Goal: Use online tool/utility: Utilize a website feature to perform a specific function

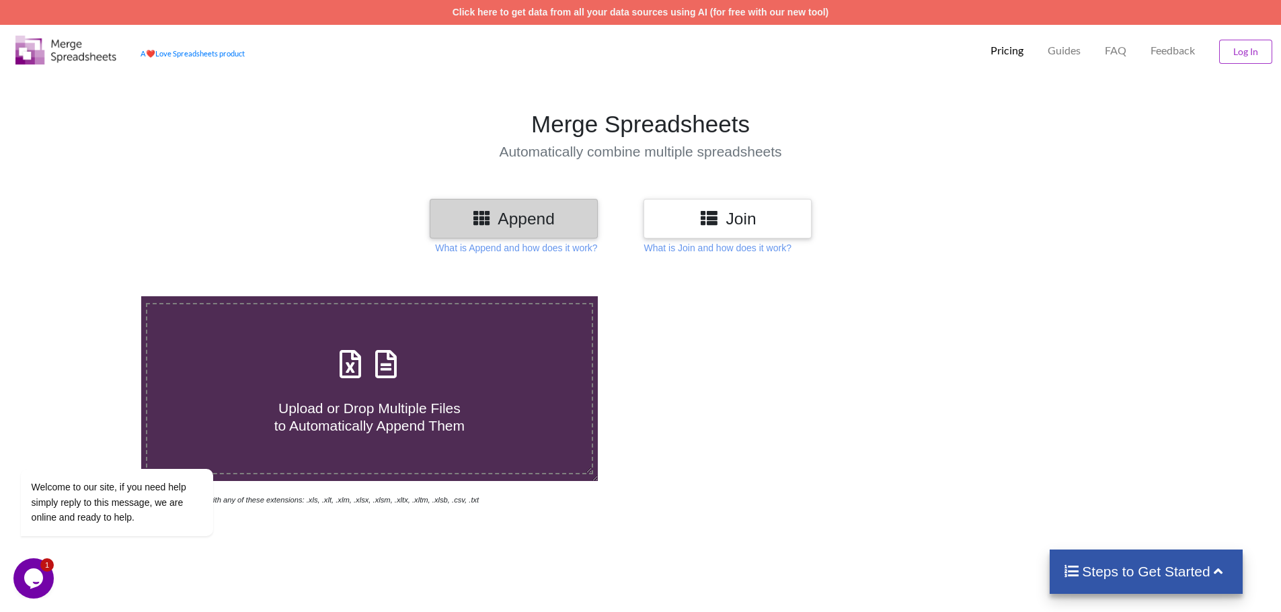
click at [696, 223] on h3 "Join" at bounding box center [727, 218] width 148 height 19
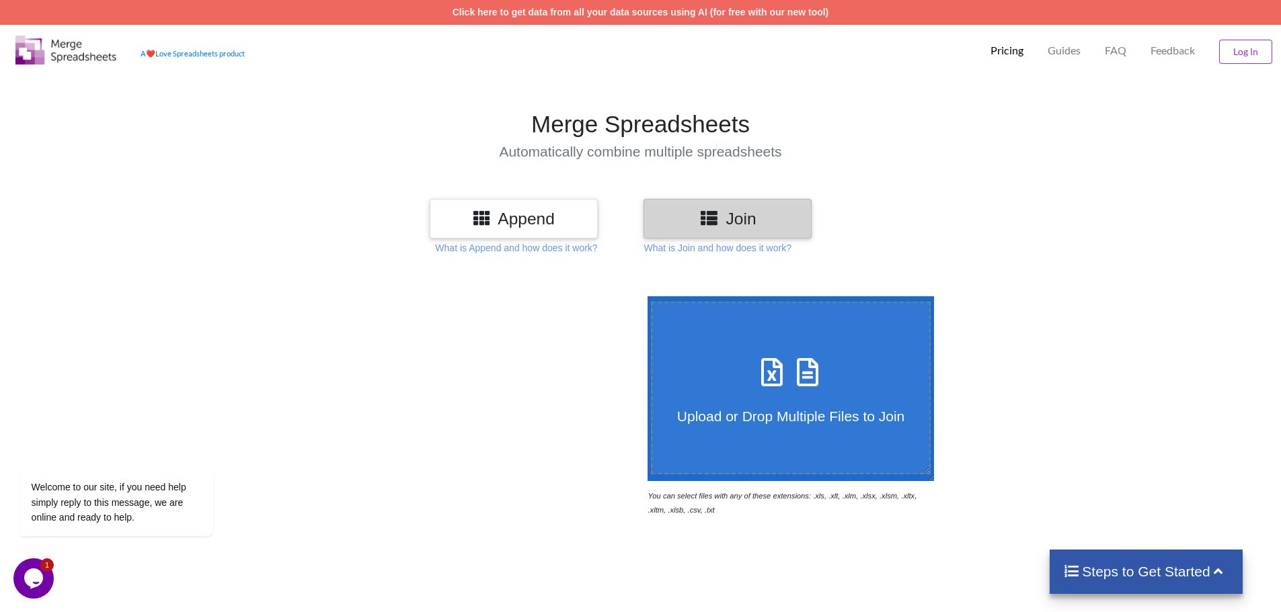
click at [771, 359] on icon at bounding box center [772, 366] width 34 height 28
click at [644, 296] on input "Upload or Drop Multiple Files to Join" at bounding box center [644, 296] width 0 height 0
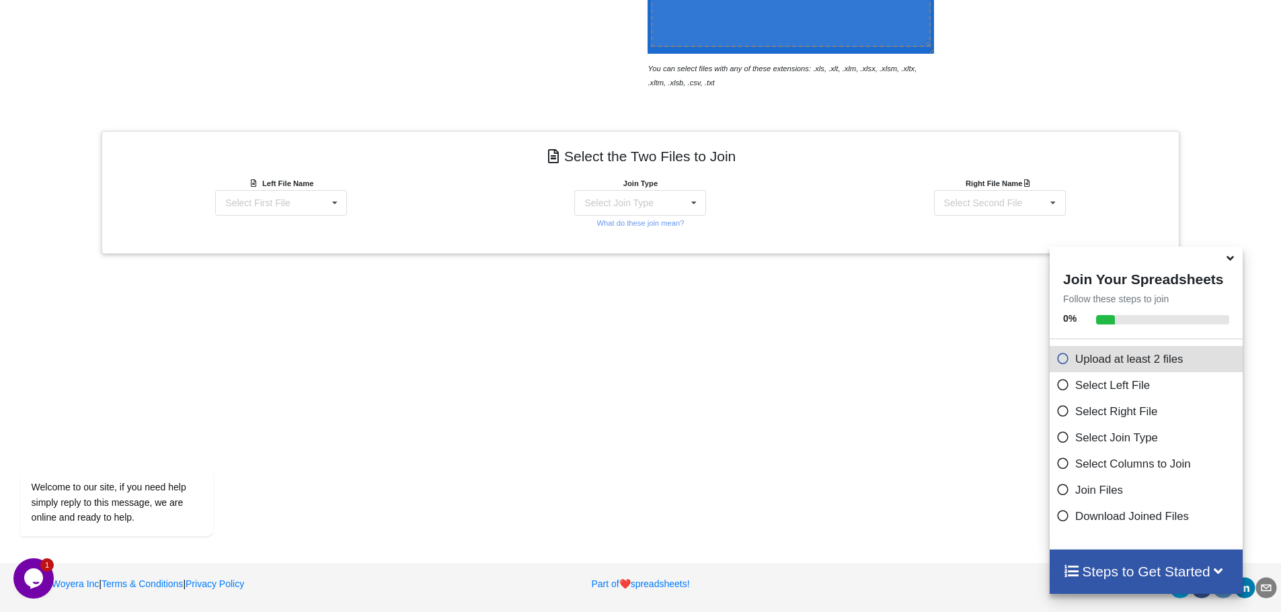
scroll to position [159, 0]
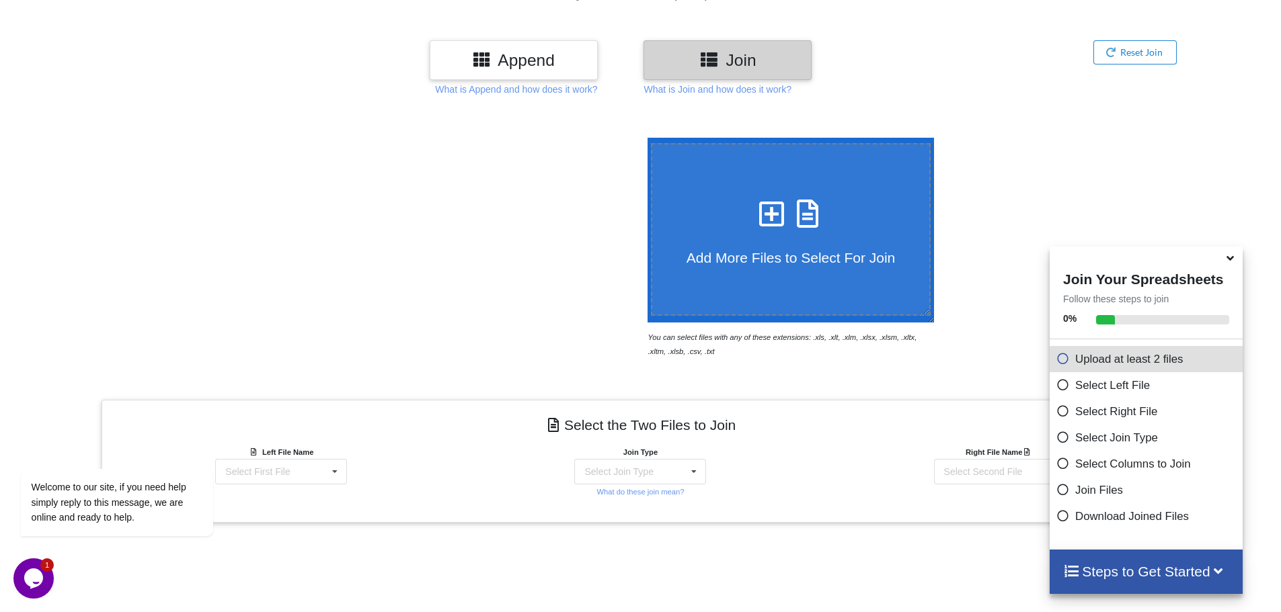
click at [742, 69] on h3 "Join" at bounding box center [727, 59] width 148 height 19
click at [847, 203] on div "Add More Files to Select For Join" at bounding box center [791, 229] width 278 height 73
click at [644, 138] on input "Add More Files to Select For Join" at bounding box center [644, 138] width 0 height 0
type input "C:\fakepath\UPLOAD_RSEQLL_SECONDAIRE_2025.xlsx"
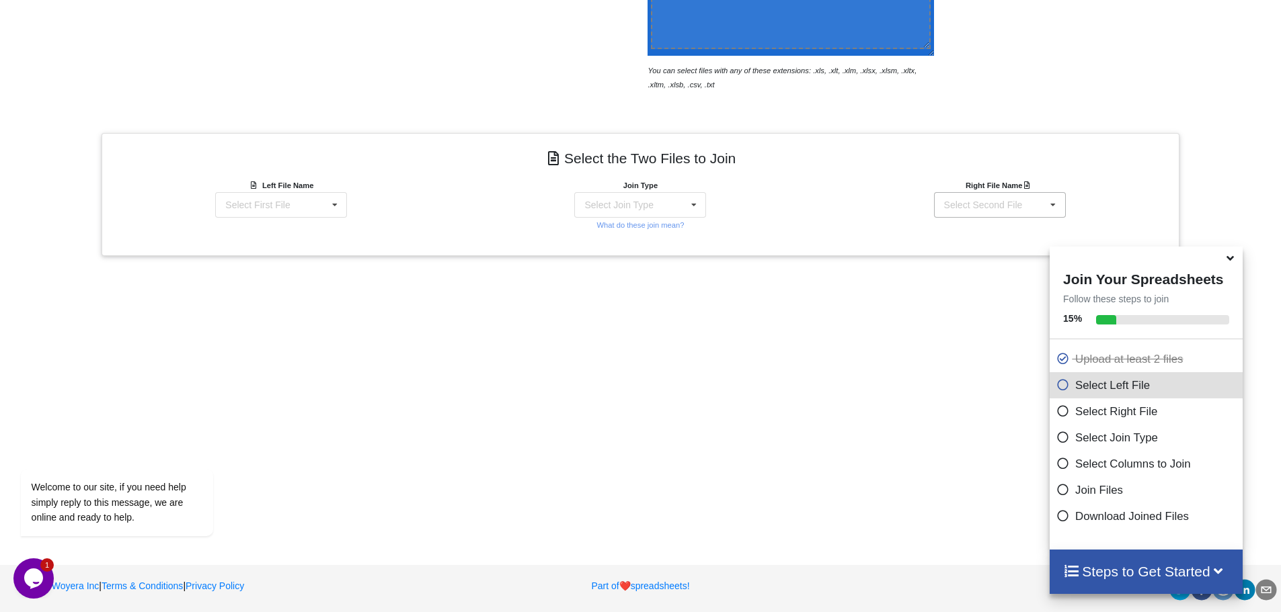
scroll to position [428, 0]
click at [282, 208] on div "Select First File" at bounding box center [257, 202] width 65 height 9
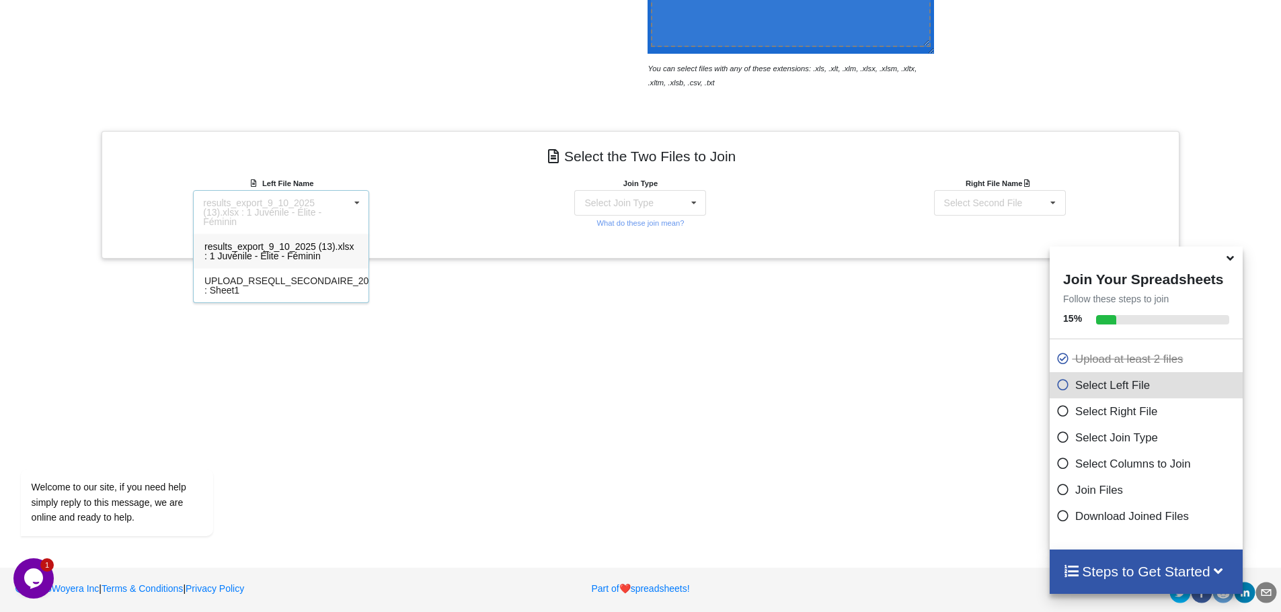
click at [333, 243] on div "results_export_9_10_2025 (13).xlsx : 1 Juvénile - Élite - Féminin" at bounding box center [281, 251] width 175 height 34
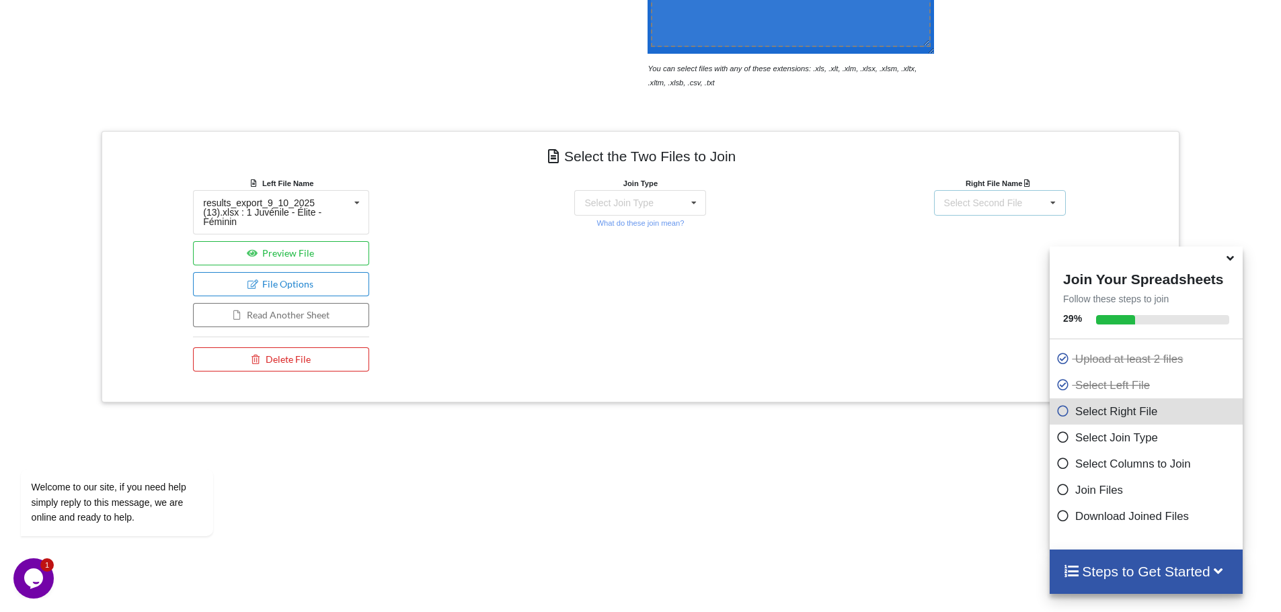
click at [1018, 204] on div "Select Second File" at bounding box center [983, 202] width 79 height 9
click at [968, 276] on span "UPLOAD_RSEQLL_SECONDAIRE_2025.xlsx : Sheet1" at bounding box center [1020, 286] width 194 height 20
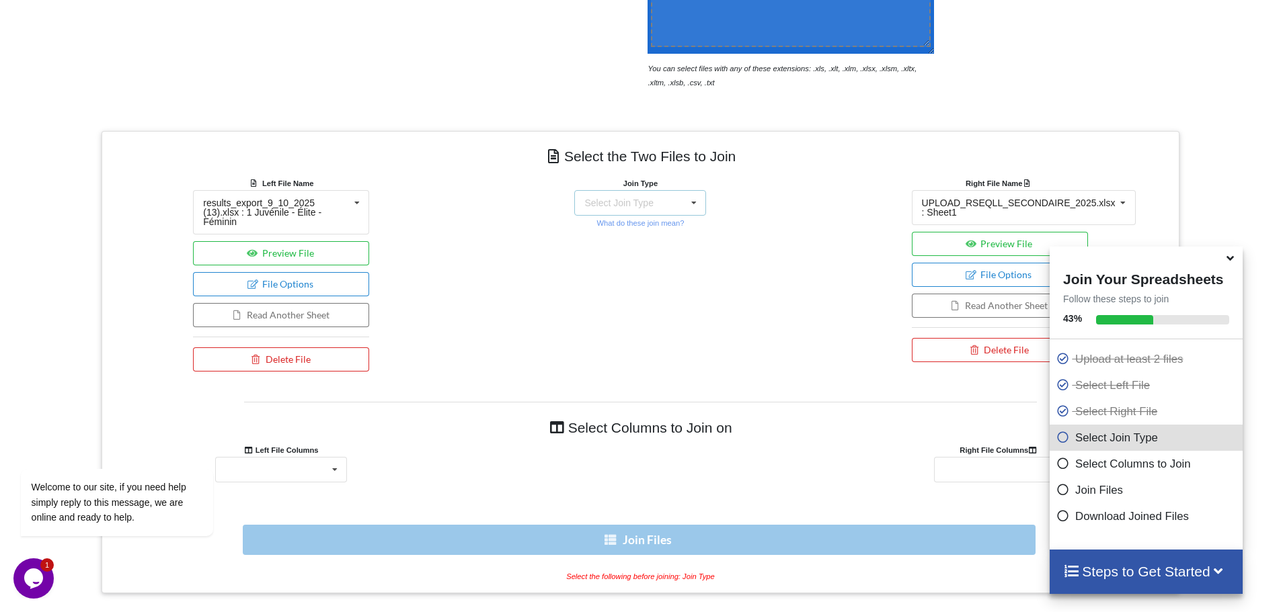
click at [651, 201] on div "Select Join Type INNER JOIN LEFT JOIN RIGHT JOIN FULL JOIN" at bounding box center [640, 203] width 132 height 26
click at [670, 237] on div "INNER JOIN" at bounding box center [649, 240] width 82 height 14
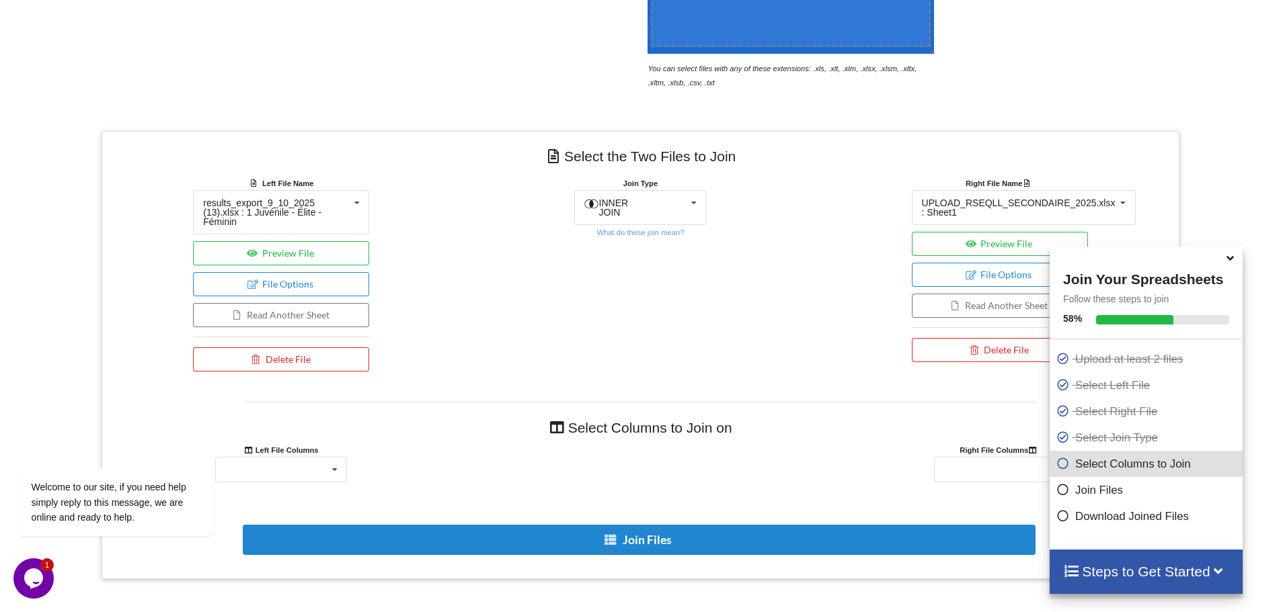
click at [1225, 260] on icon at bounding box center [1230, 256] width 14 height 12
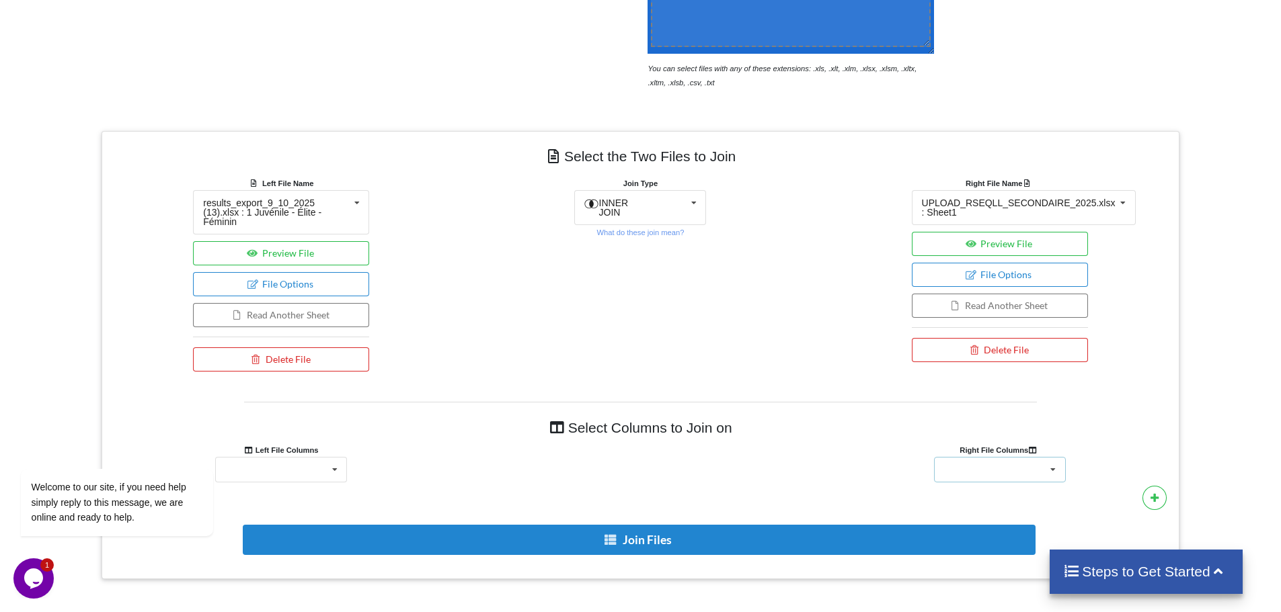
click at [991, 457] on div "Epreuve Dossard Prenom Nom Sexe Naissance Groupe" at bounding box center [1000, 470] width 132 height 26
click at [1008, 333] on div "Dossard" at bounding box center [1000, 345] width 130 height 25
click at [327, 458] on icon at bounding box center [335, 470] width 20 height 25
click at [284, 383] on div "Dossard" at bounding box center [281, 395] width 130 height 25
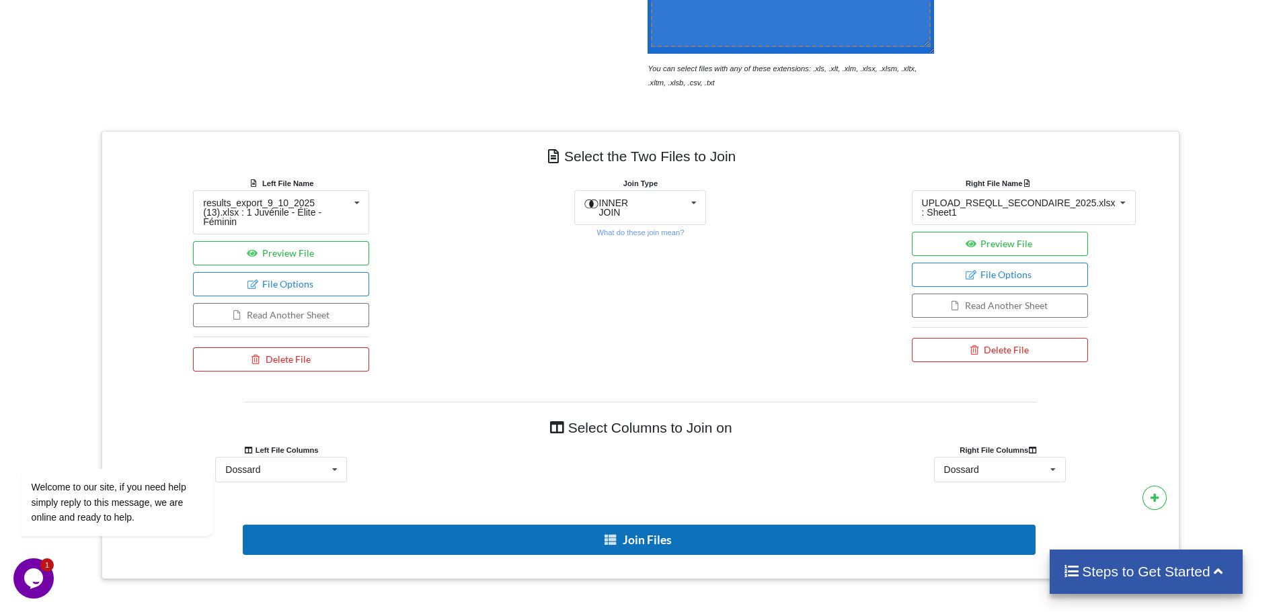
click at [672, 535] on button "Join Files" at bounding box center [639, 540] width 793 height 30
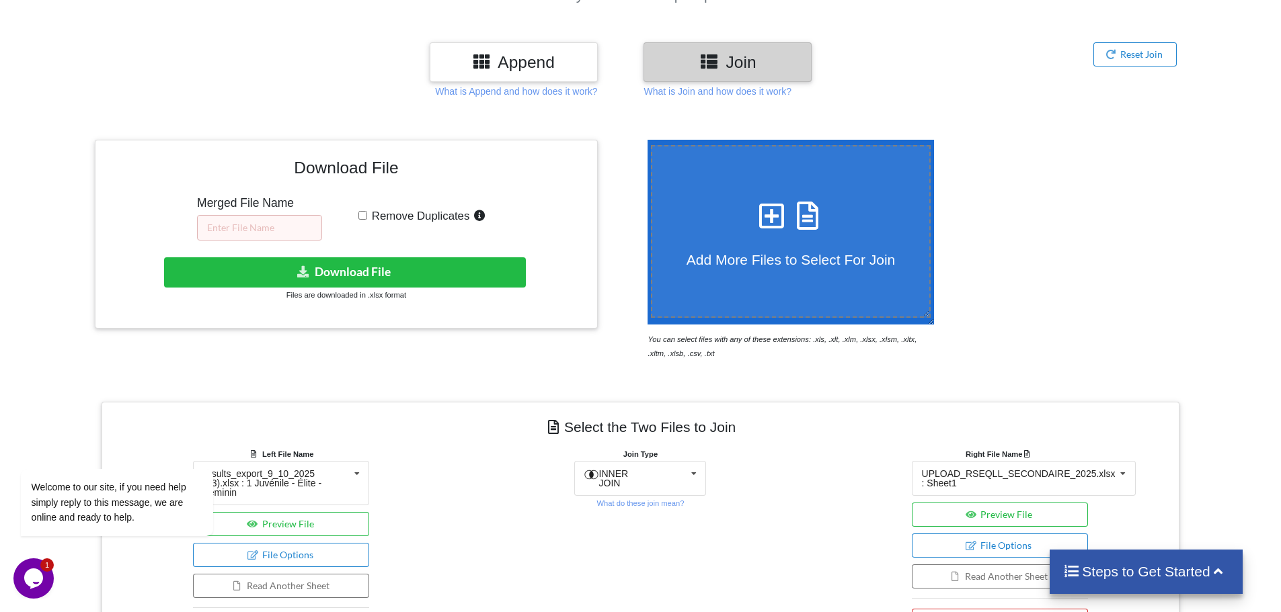
scroll to position [91, 0]
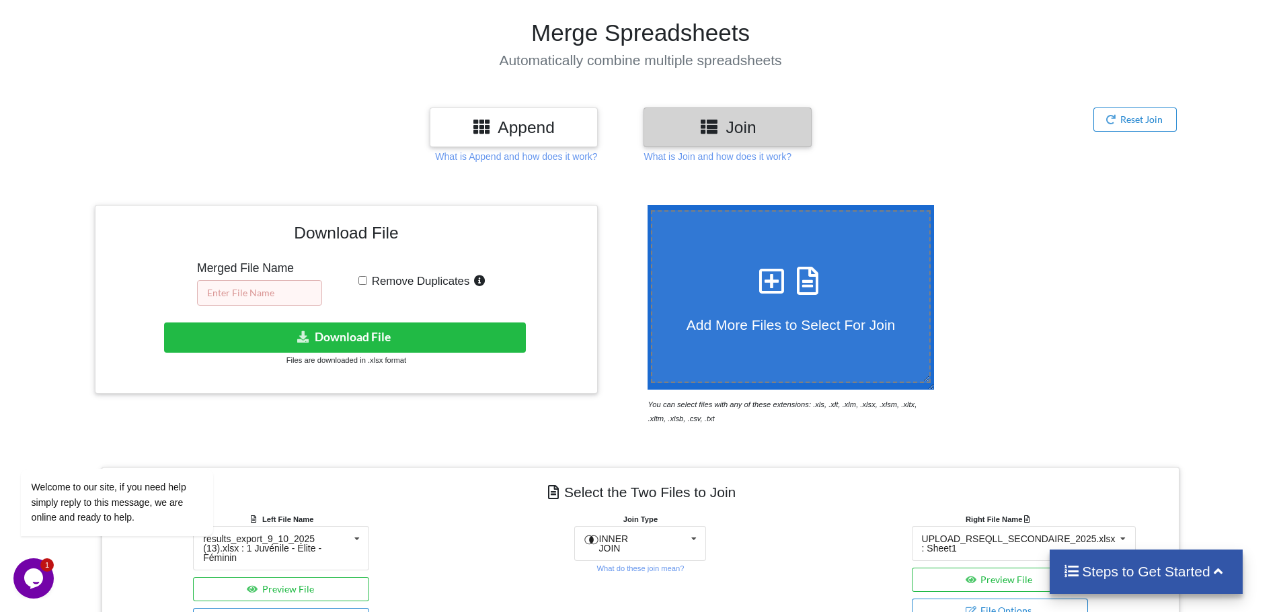
click at [276, 282] on input "text" at bounding box center [259, 293] width 125 height 26
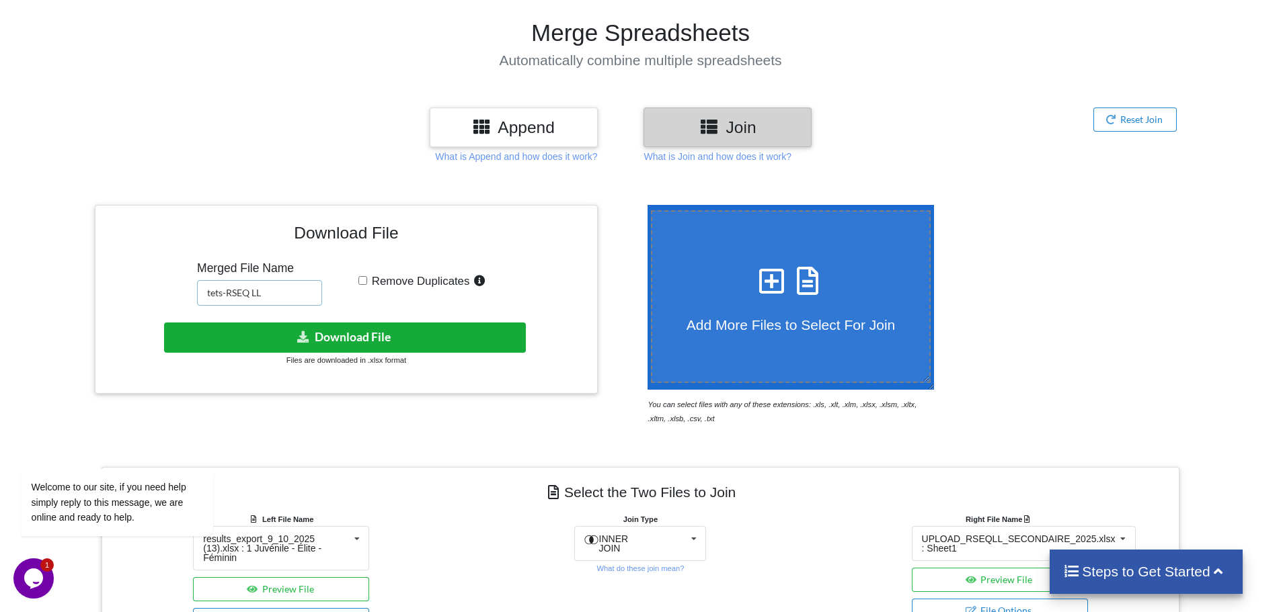
type input "tets-RSEQ LL"
click at [400, 340] on button "Download File" at bounding box center [345, 338] width 362 height 30
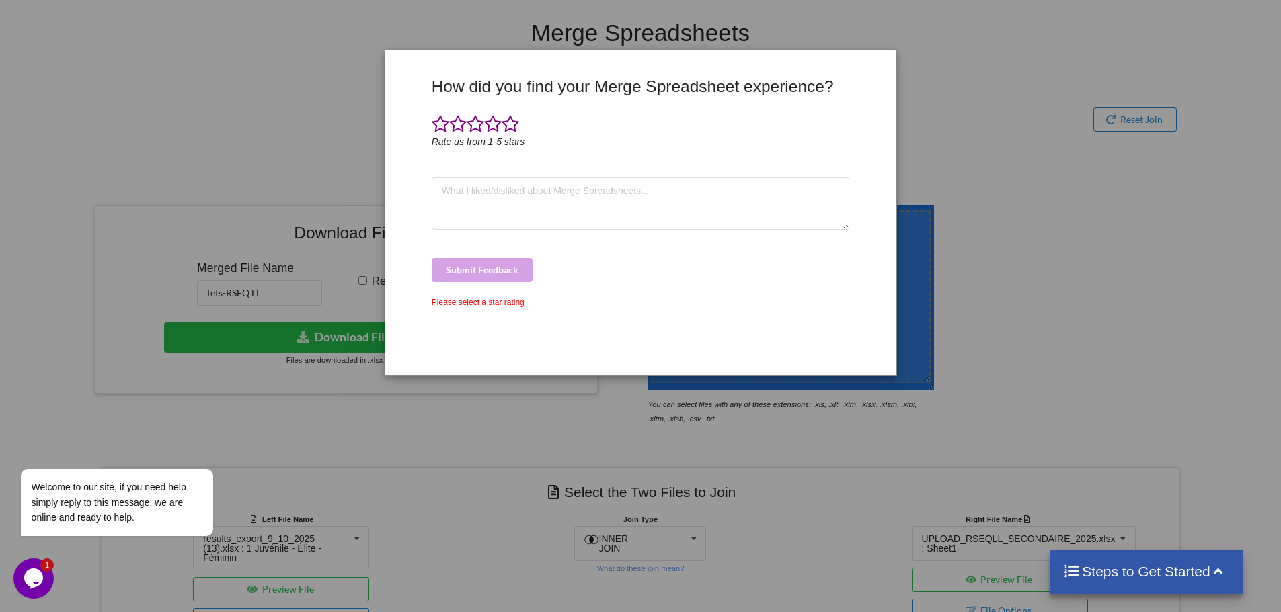
click at [1001, 115] on div "How did you find your Merge Spreadsheet experience? Rate us from 1-5 stars Subm…" at bounding box center [640, 306] width 1281 height 612
click at [187, 394] on div "Welcome to our site, if you need help simply reply to this message, we are onli…" at bounding box center [134, 447] width 242 height 204
click at [965, 33] on div "How did you find your Merge Spreadsheet experience? Rate us from 1-5 stars Subm…" at bounding box center [640, 306] width 1281 height 612
click at [221, 379] on div "Welcome to our site, if you need help simply reply to this message, we are onli…" at bounding box center [134, 447] width 242 height 204
click at [31, 442] on div "Chat attention grabber" at bounding box center [29, 450] width 17 height 17
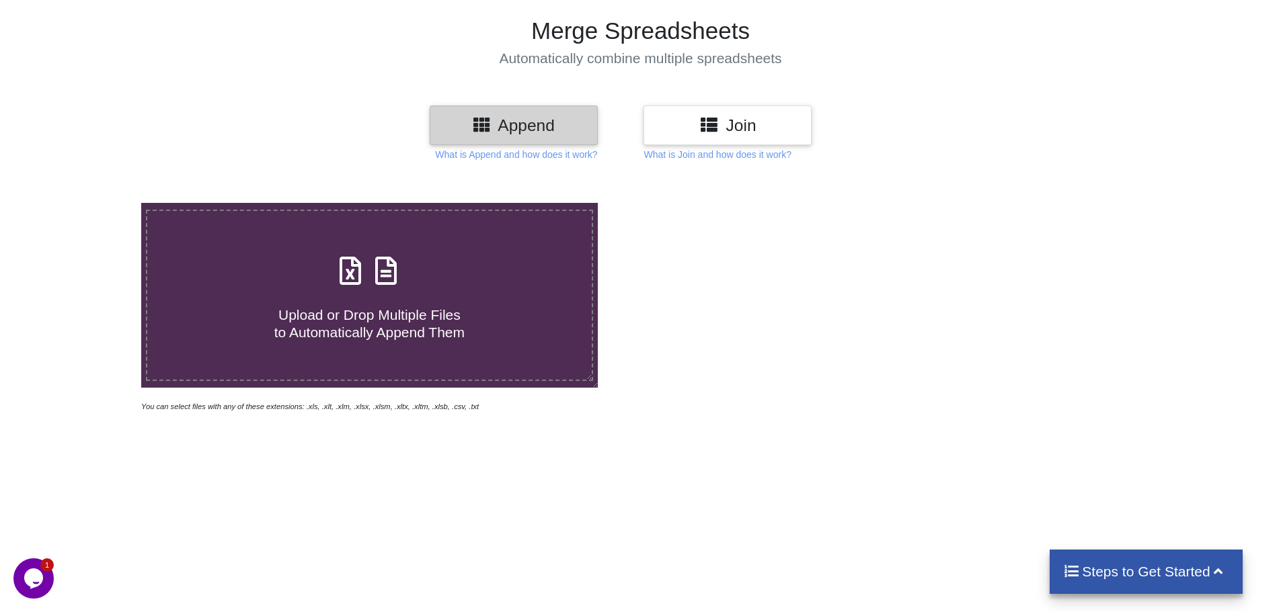
click at [793, 128] on h3 "Join" at bounding box center [727, 125] width 148 height 19
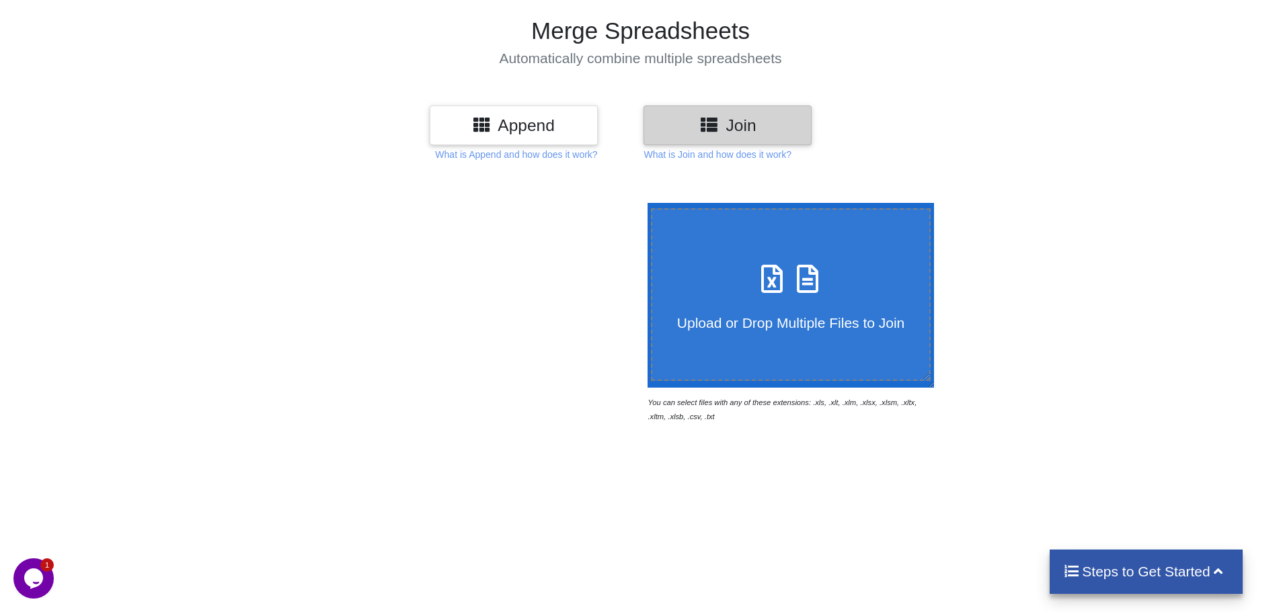
click at [775, 298] on div "Upload or Drop Multiple Files to Join" at bounding box center [791, 294] width 278 height 73
click at [644, 203] on input "Upload or Drop Multiple Files to Join" at bounding box center [644, 203] width 0 height 0
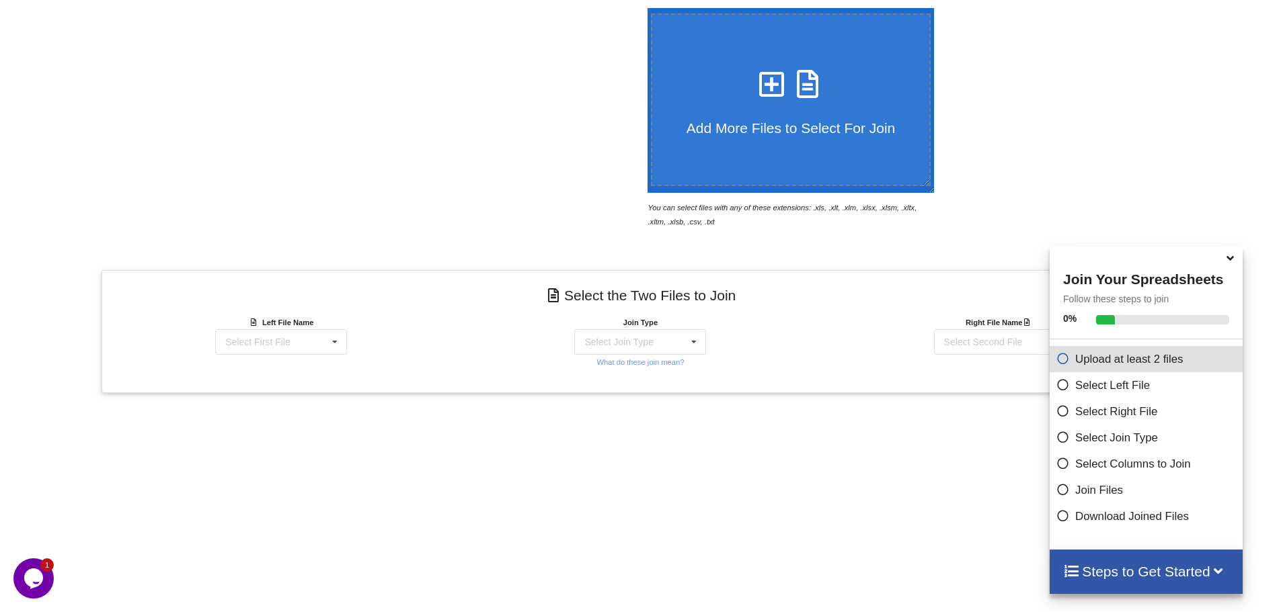
scroll to position [159, 0]
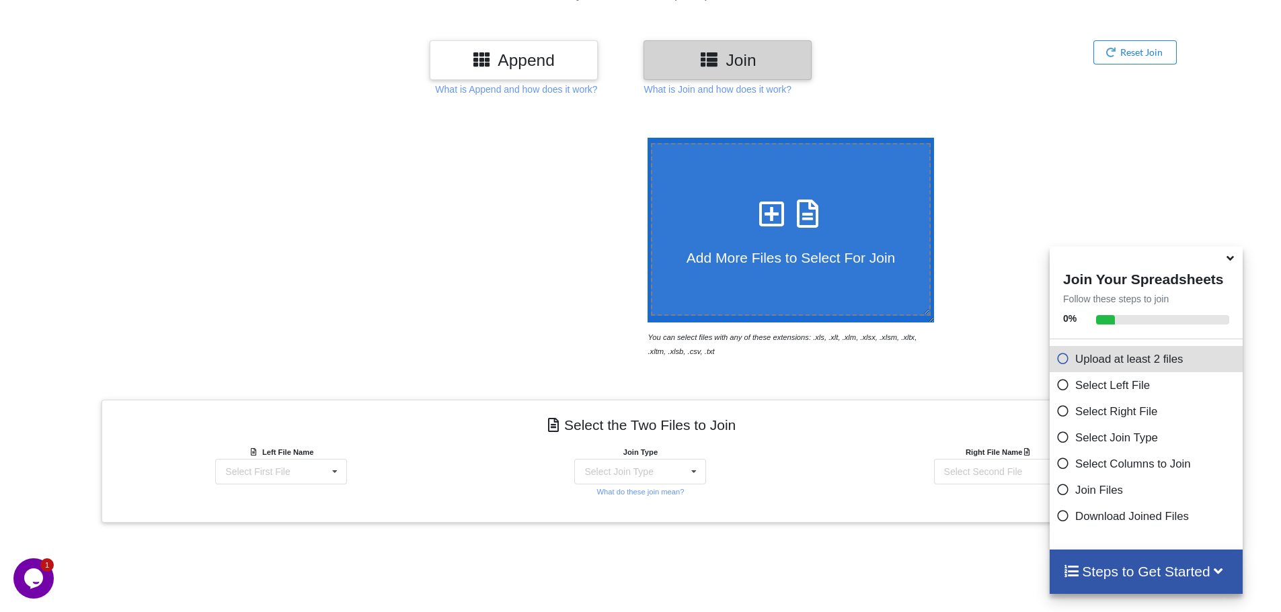
click at [755, 216] on icon at bounding box center [772, 207] width 34 height 28
click at [644, 138] on input "Add More Files to Select For Join" at bounding box center [644, 138] width 0 height 0
type input "C:\fakepath\results_export_9_10_2025 (13).xlsx"
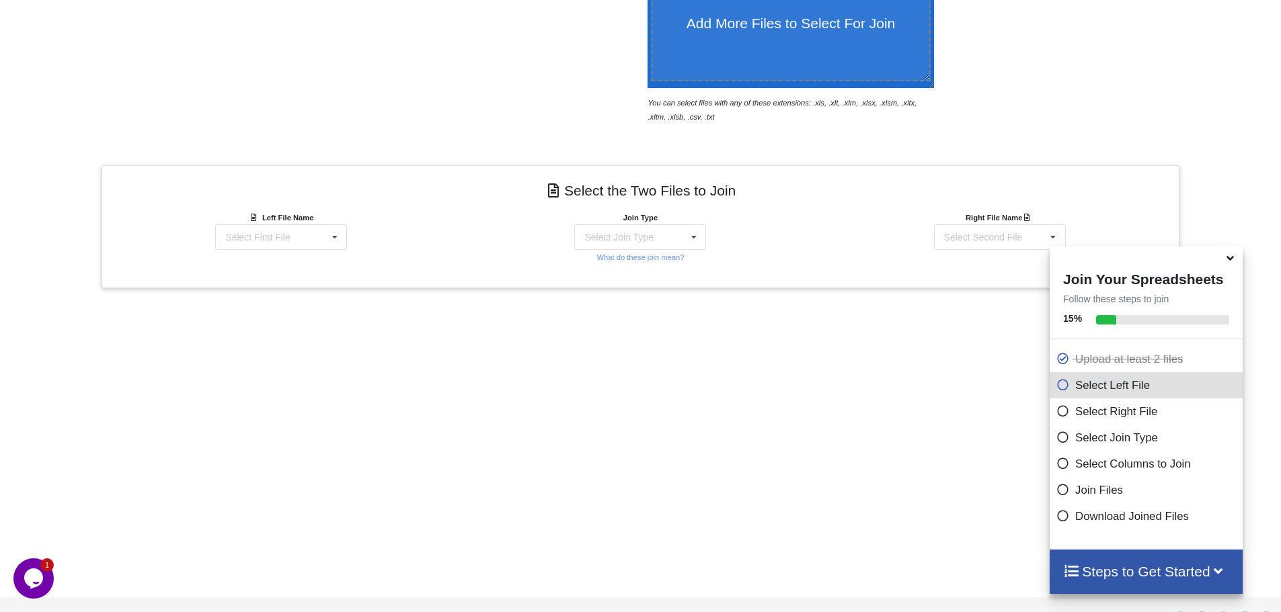
scroll to position [428, 0]
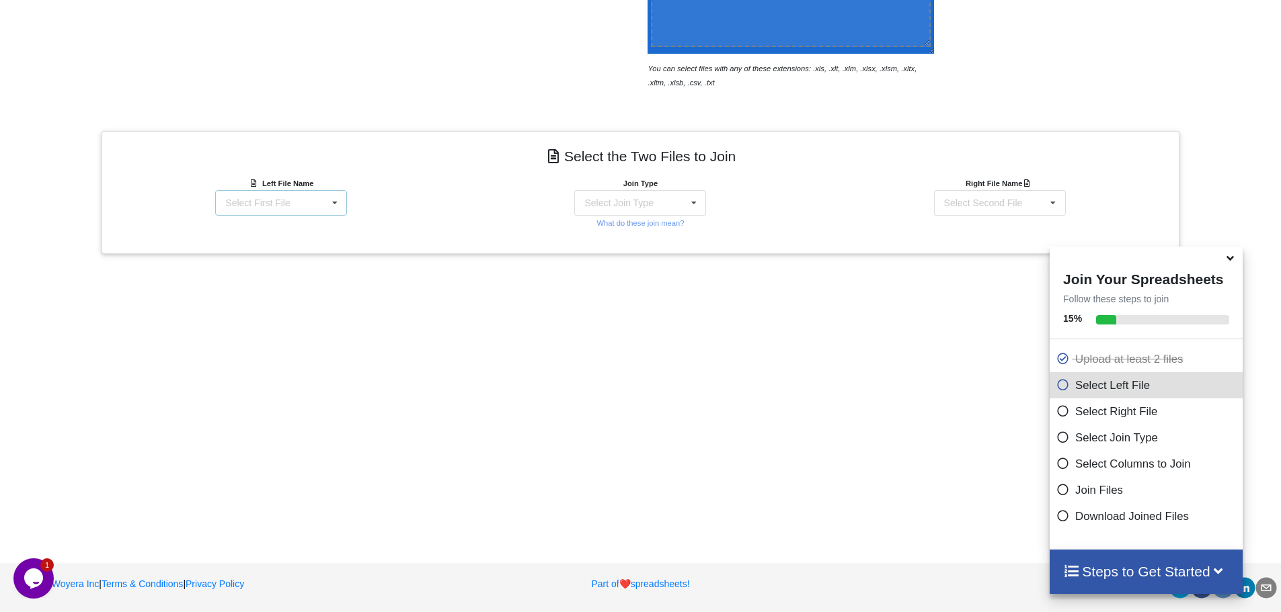
click at [288, 203] on div "Select First File UPLOAD_RSEQLL_SECONDAIRE_2025.xlsx : Sheet1 results_export_9_…" at bounding box center [281, 203] width 132 height 26
click at [311, 238] on span "UPLOAD_RSEQLL_SECONDAIRE_2025.xlsx : Sheet1" at bounding box center [303, 242] width 199 height 20
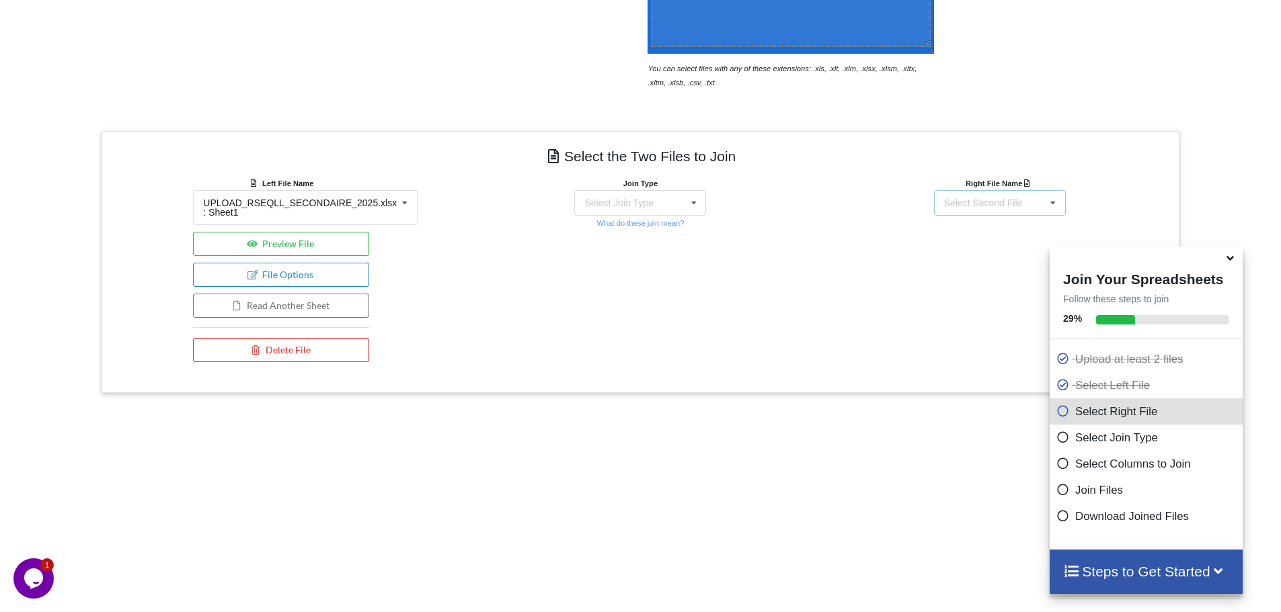
click at [978, 211] on div "Select Second File UPLOAD_RSEQLL_SECONDAIRE_2025.xlsx : Sheet1 results_export_9…" at bounding box center [1000, 203] width 132 height 26
click at [980, 278] on span "results_export_9_10_2025 (13).xlsx : 1 Juvénile - Élite - Féminin" at bounding box center [1023, 276] width 200 height 20
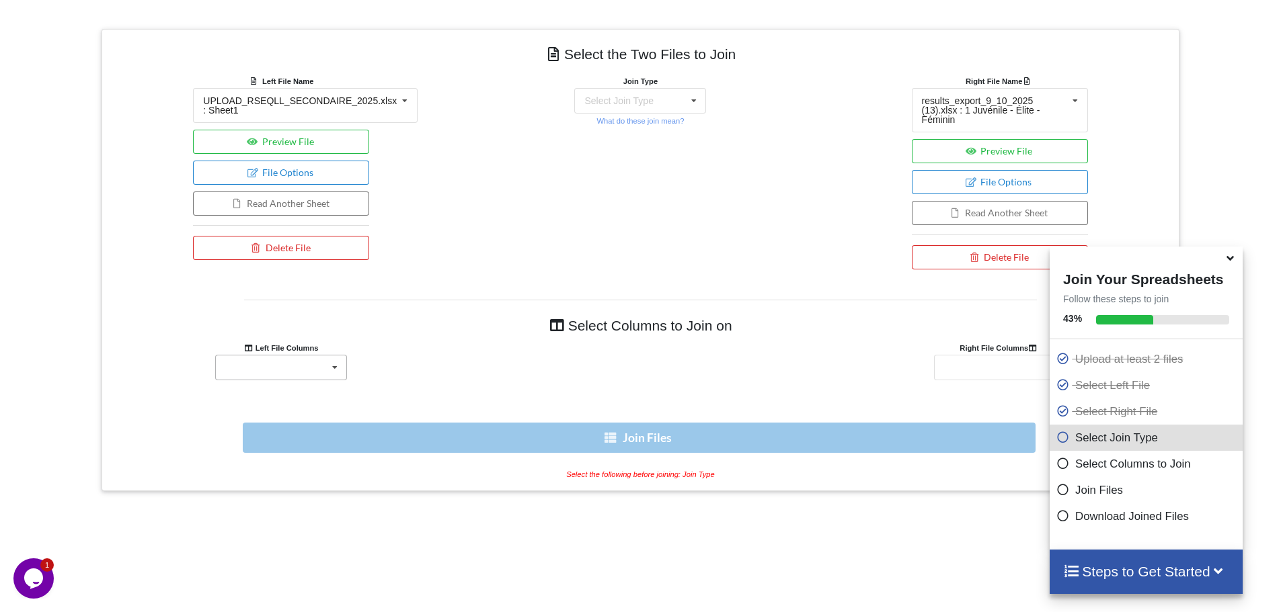
scroll to position [562, 0]
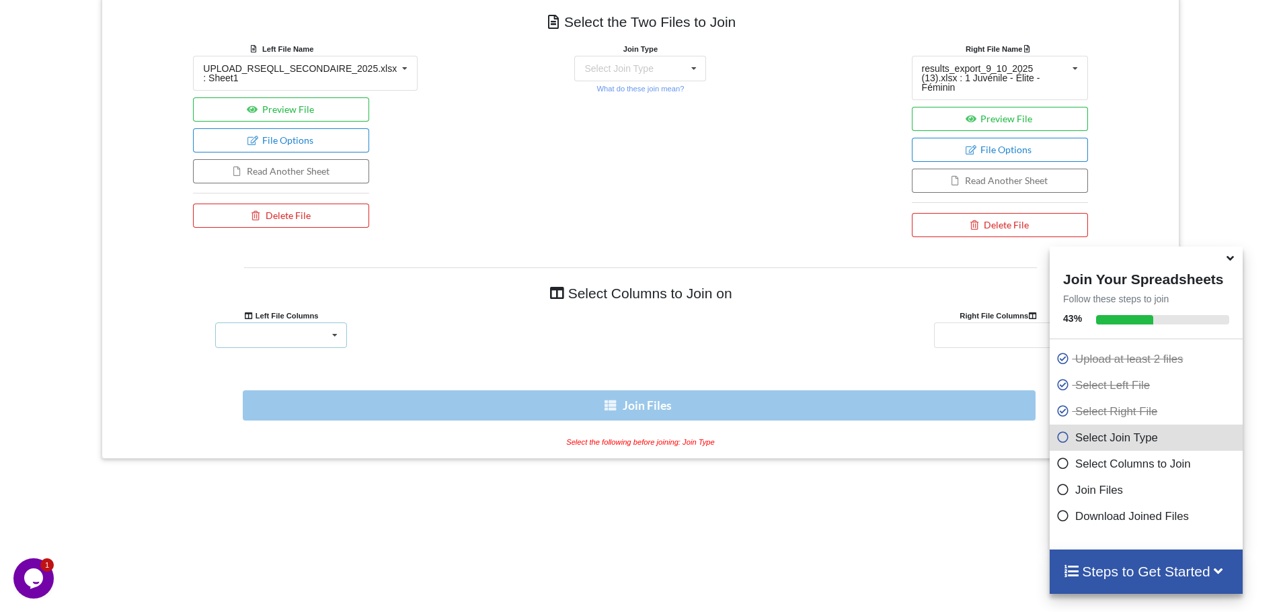
click at [251, 323] on div "Epreuve Dossard Prenom Nom Sexe Naissance Groupe" at bounding box center [281, 336] width 132 height 26
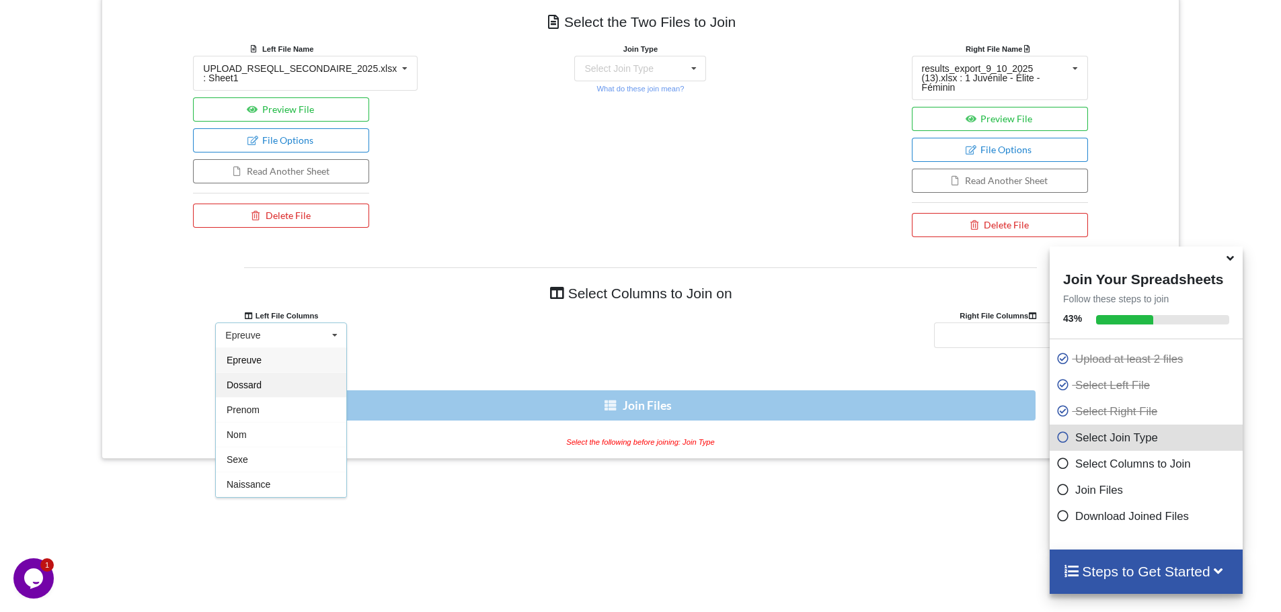
click at [285, 383] on div "Dossard" at bounding box center [281, 384] width 130 height 25
click at [990, 323] on div "Rang(O) Rang(AGE) Rang(S) Dossard Prenom Nom Sexe Temps total Équipe Tours" at bounding box center [1000, 336] width 132 height 26
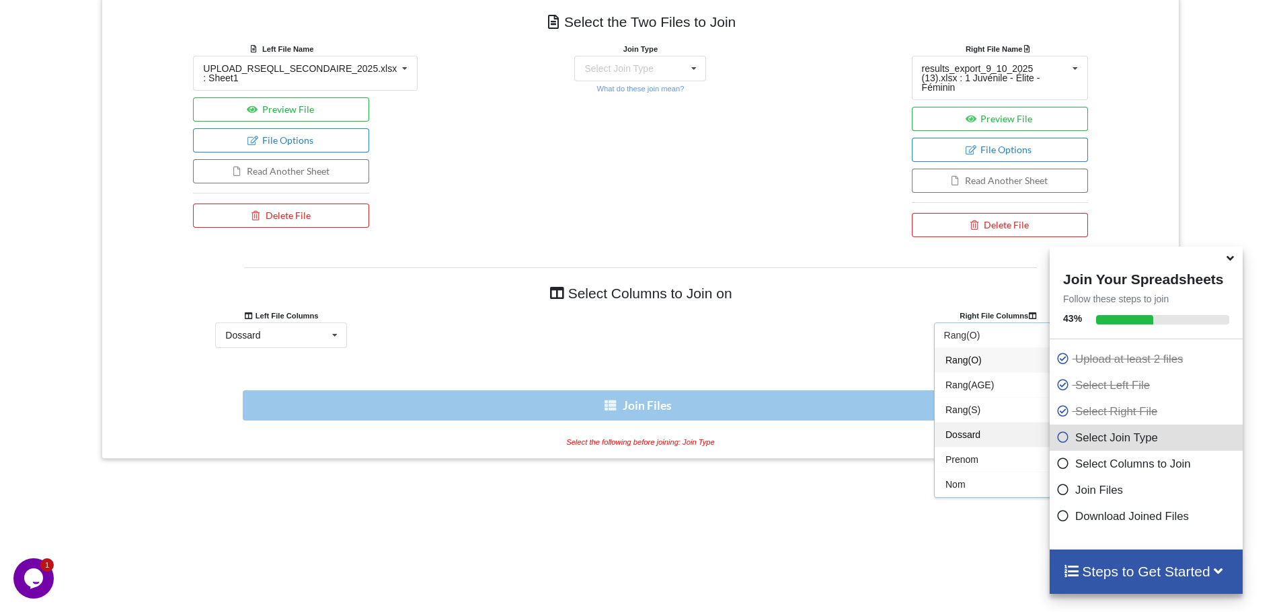
click at [978, 430] on span "Dossard" at bounding box center [962, 435] width 35 height 11
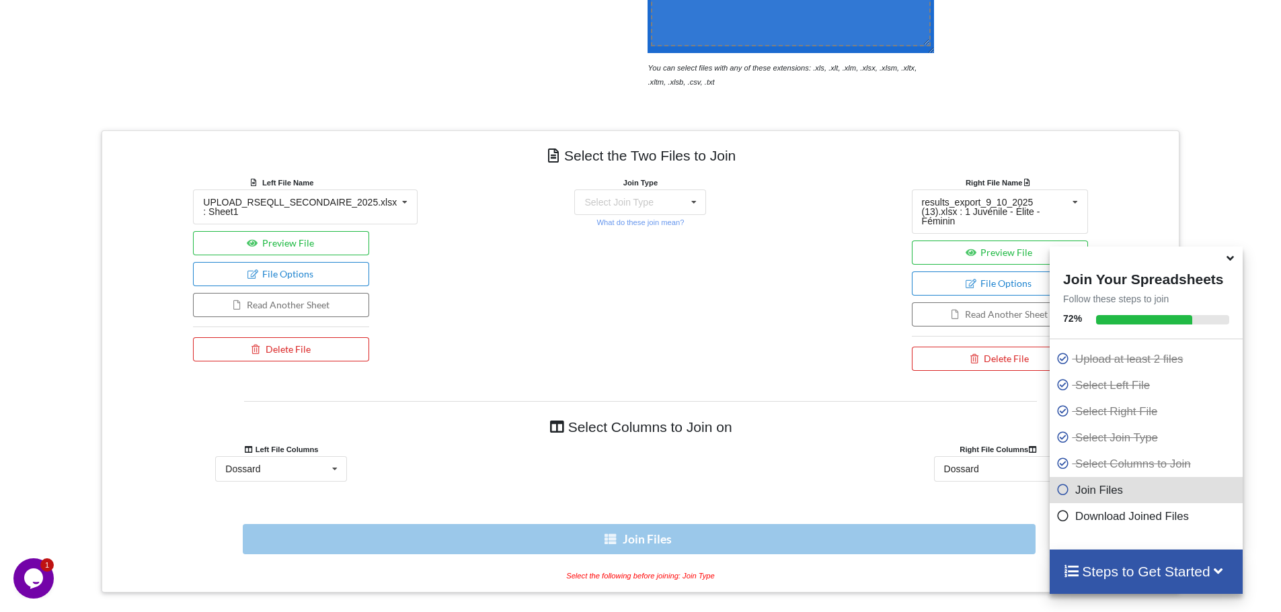
scroll to position [428, 0]
click at [618, 210] on div "Select Join Type INNER JOIN LEFT JOIN RIGHT JOIN FULL JOIN" at bounding box center [640, 203] width 132 height 26
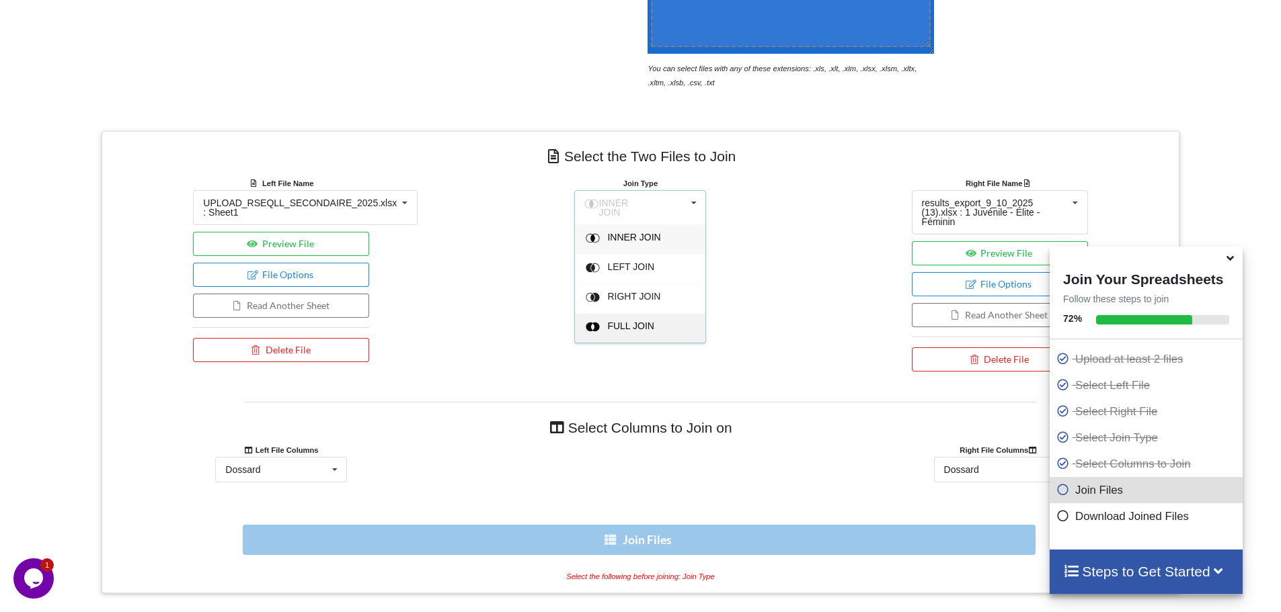
click at [659, 314] on div "FULL JOIN" at bounding box center [640, 328] width 130 height 30
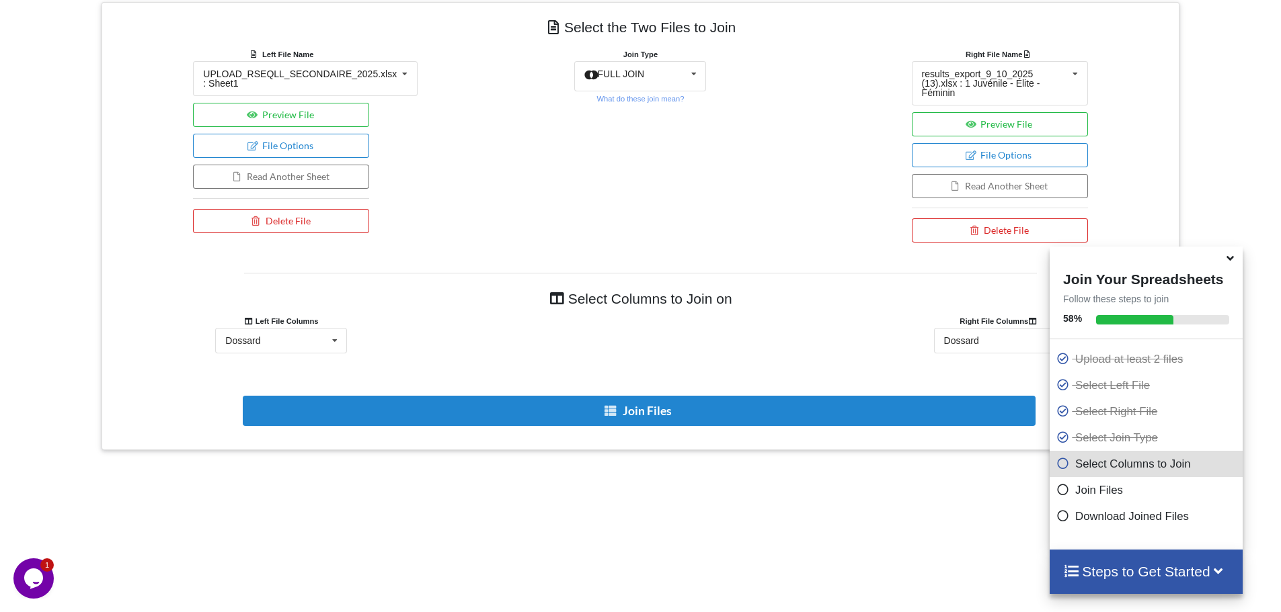
scroll to position [562, 0]
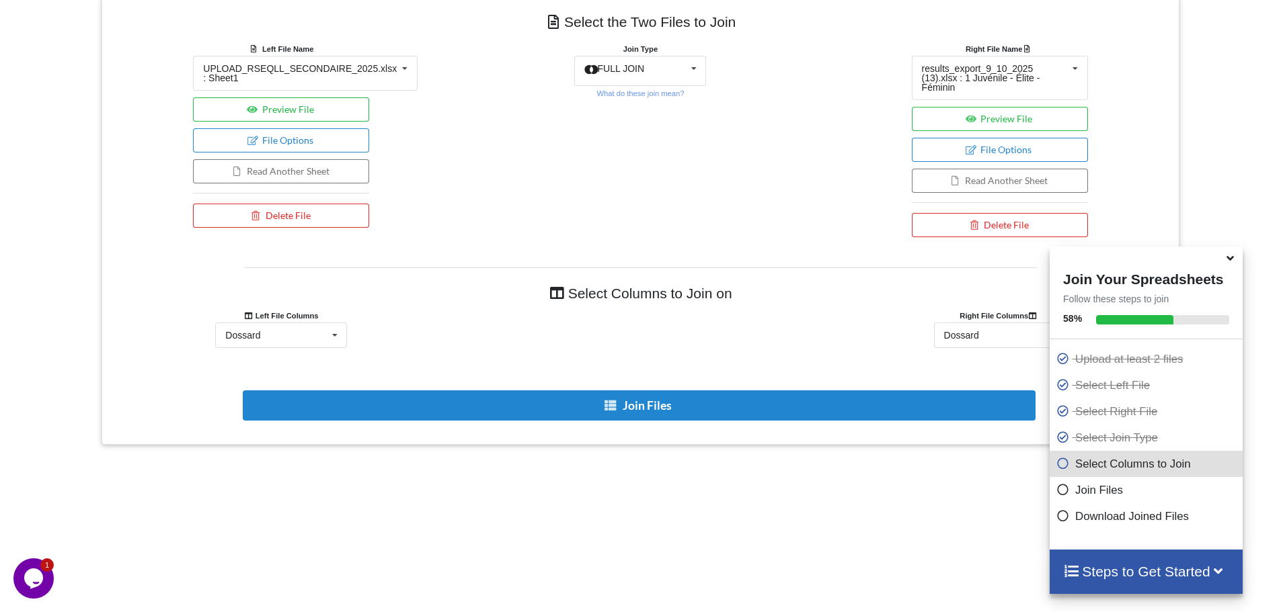
click at [852, 291] on h4 "Select Columns to Join on" at bounding box center [640, 293] width 793 height 30
click at [1002, 112] on button "Preview File" at bounding box center [1000, 119] width 176 height 24
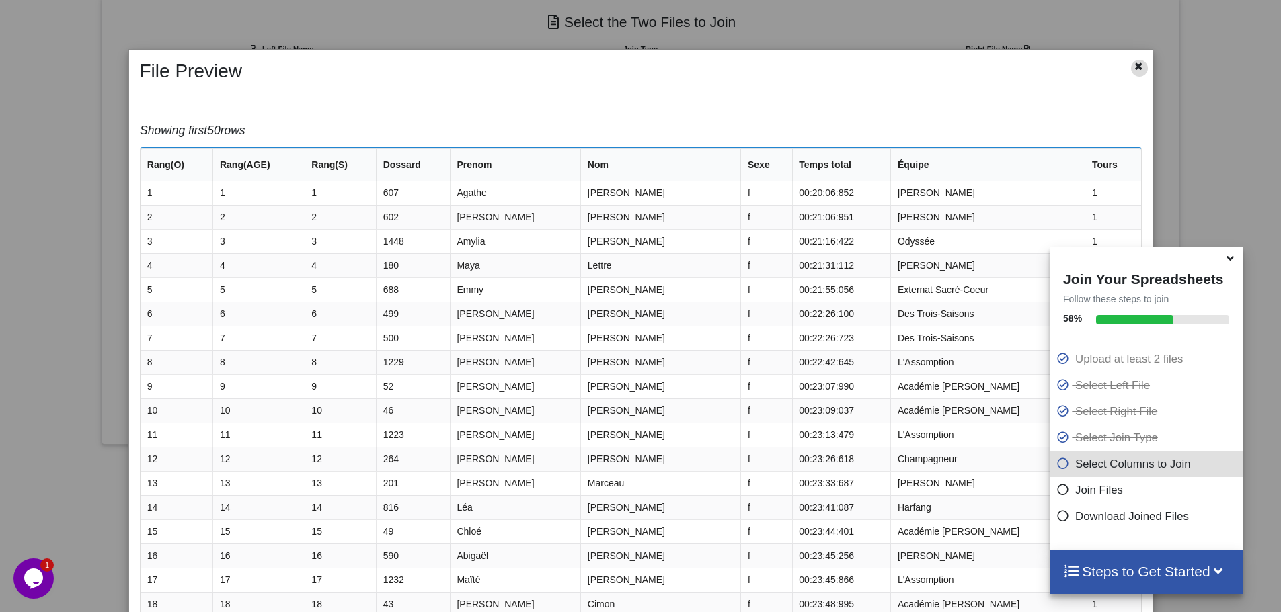
click at [1133, 65] on icon at bounding box center [1138, 64] width 11 height 9
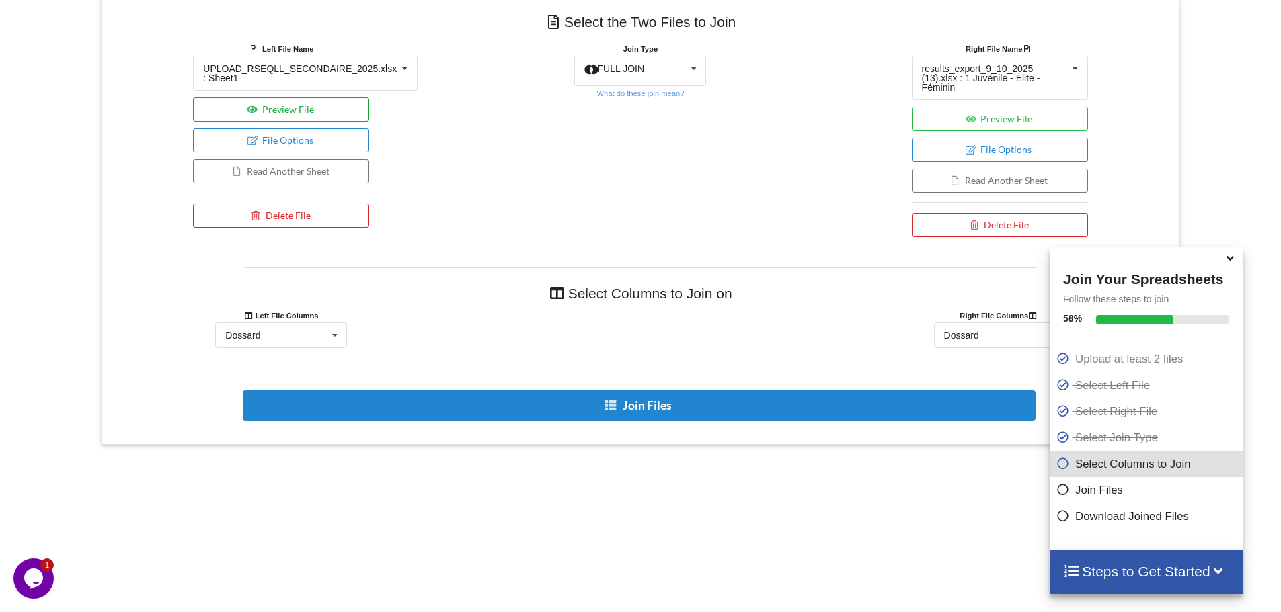
click at [313, 107] on button "Preview File" at bounding box center [281, 109] width 176 height 24
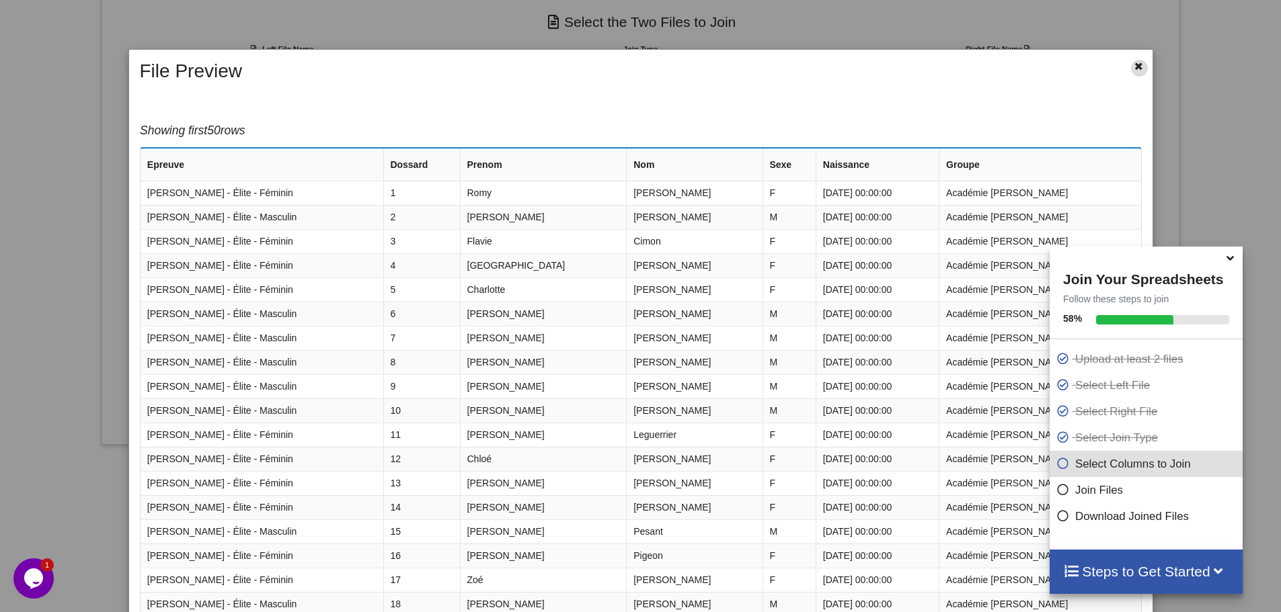
click at [1140, 69] on div at bounding box center [1139, 68] width 17 height 17
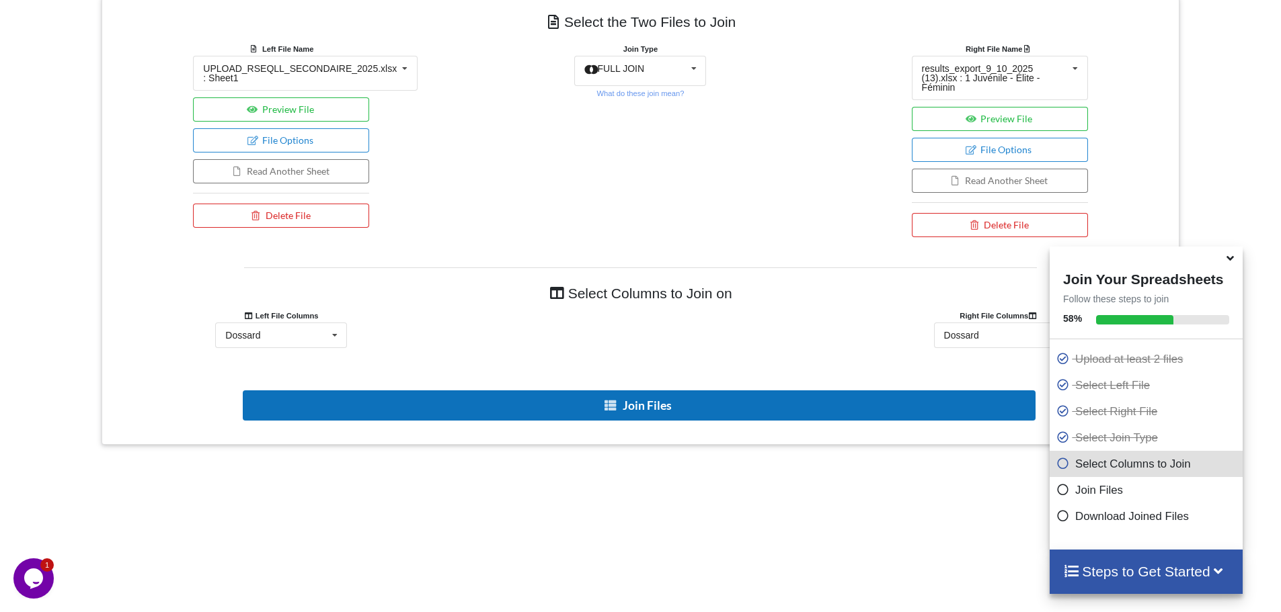
click at [742, 403] on button "Join Files" at bounding box center [639, 406] width 793 height 30
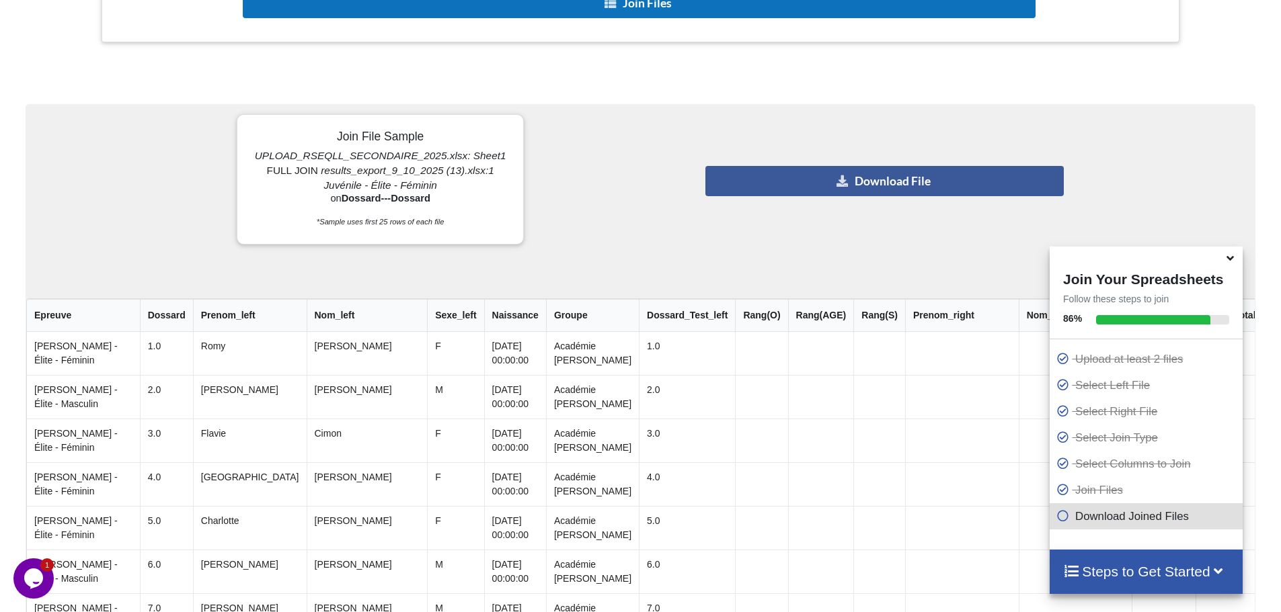
scroll to position [867, 0]
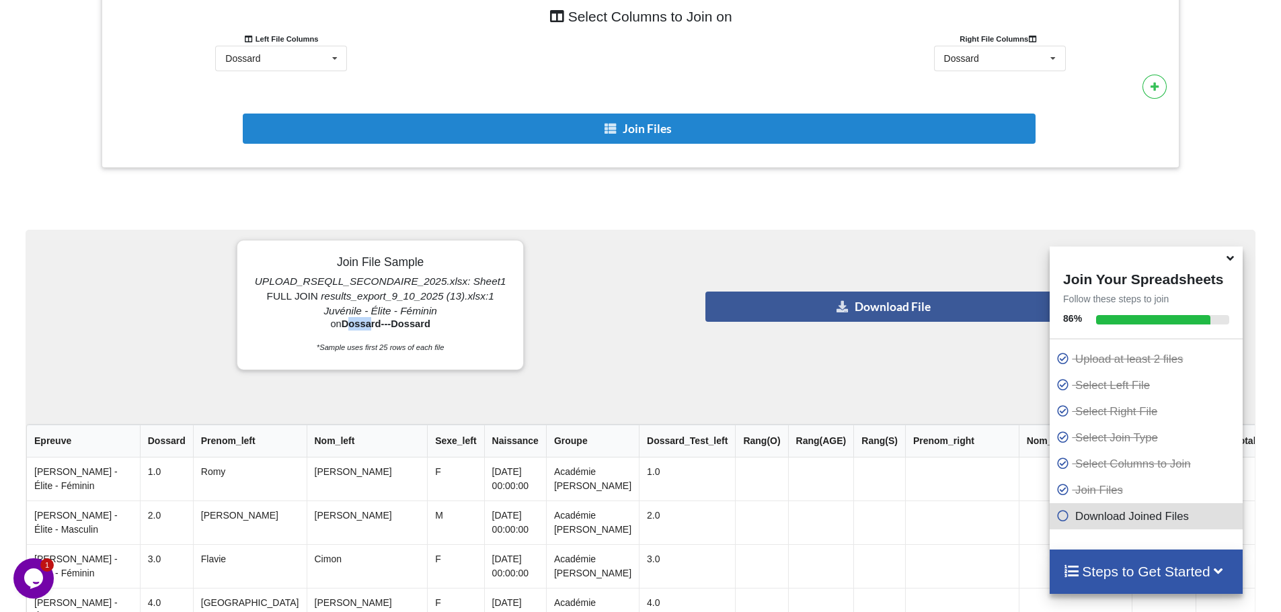
drag, startPoint x: 352, startPoint y: 313, endPoint x: 394, endPoint y: 309, distance: 42.6
click at [394, 319] on b "Dossard---Dossard" at bounding box center [386, 324] width 89 height 11
click at [402, 319] on b "Dossard---Dossard" at bounding box center [386, 324] width 89 height 11
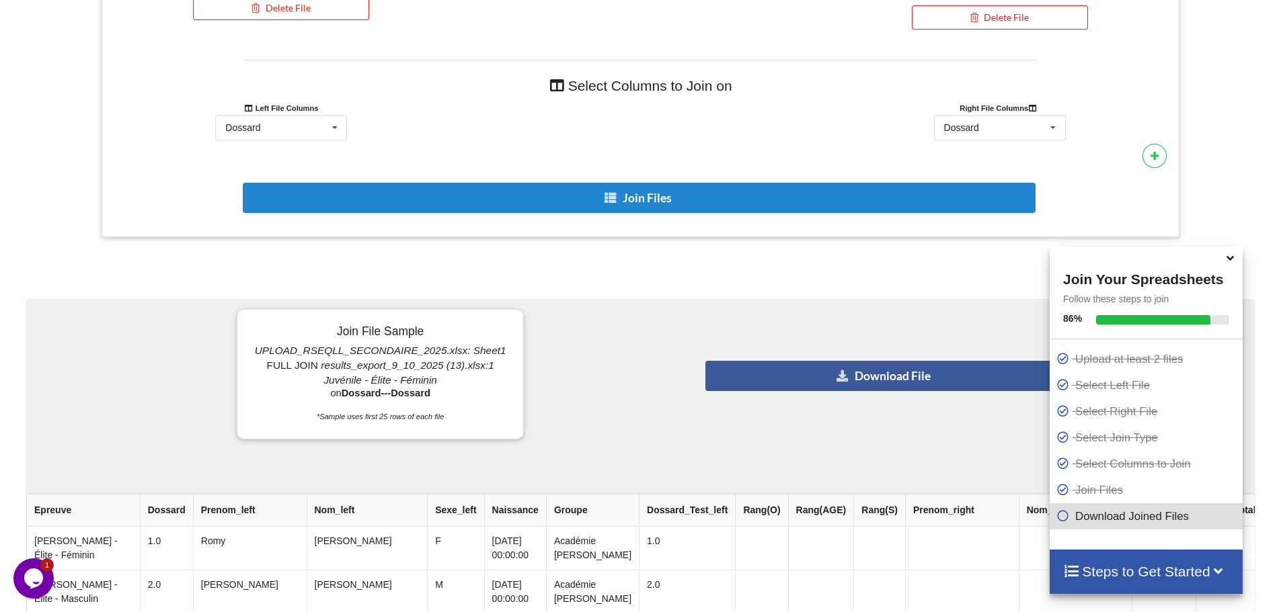
scroll to position [666, 0]
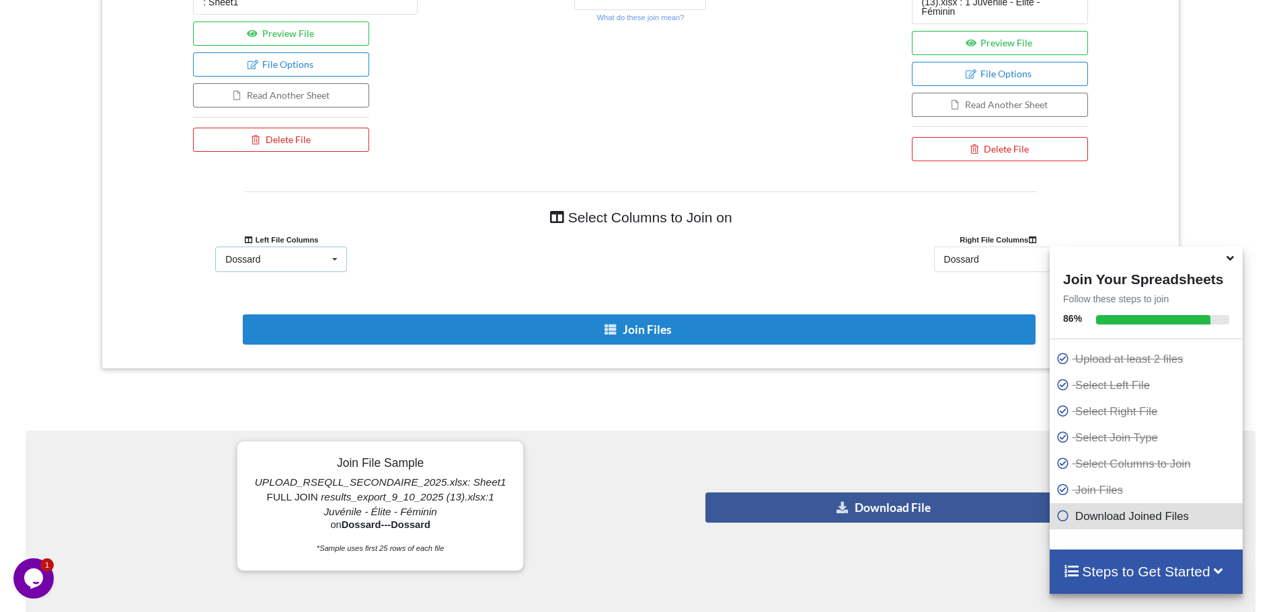
click at [309, 253] on div "Dossard Epreuve Dossard Prenom Nom Sexe Naissance Groupe" at bounding box center [281, 260] width 132 height 26
click at [473, 233] on div at bounding box center [640, 240] width 359 height 14
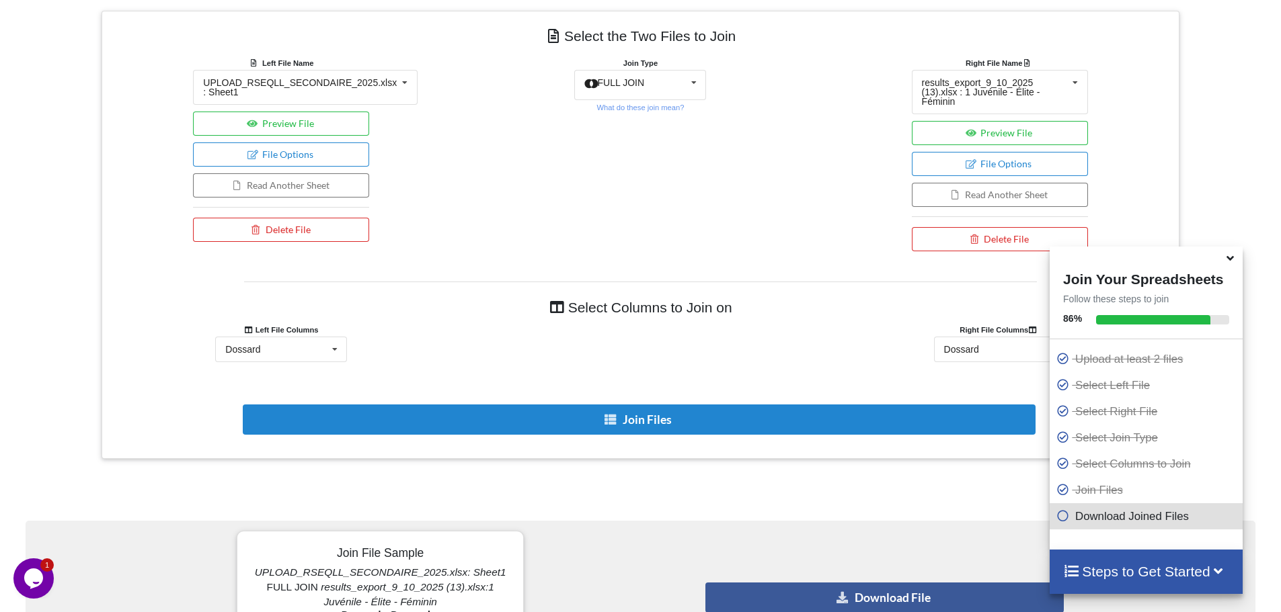
scroll to position [369, 0]
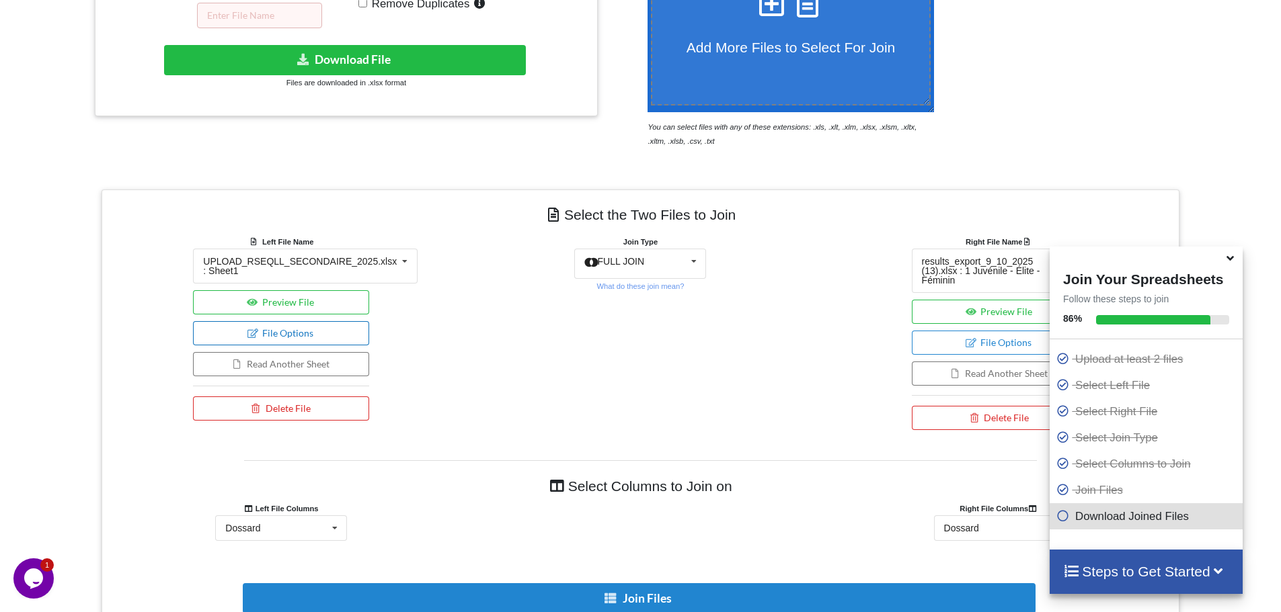
click at [319, 336] on button "File Options" at bounding box center [281, 333] width 176 height 24
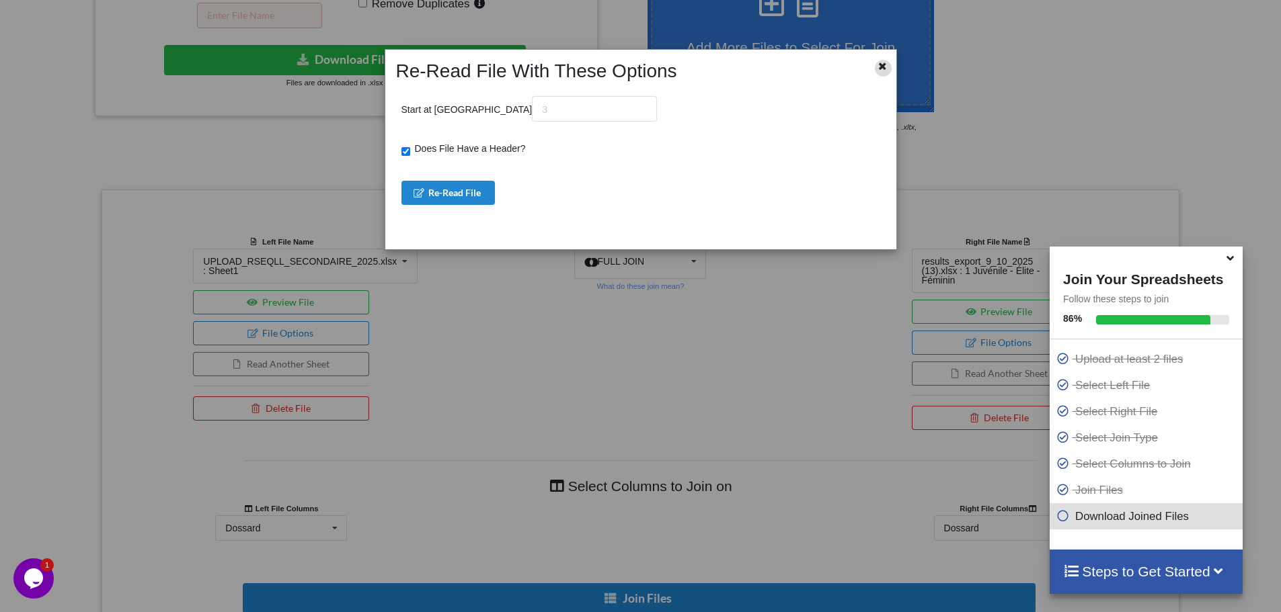
click at [878, 70] on div at bounding box center [883, 68] width 17 height 17
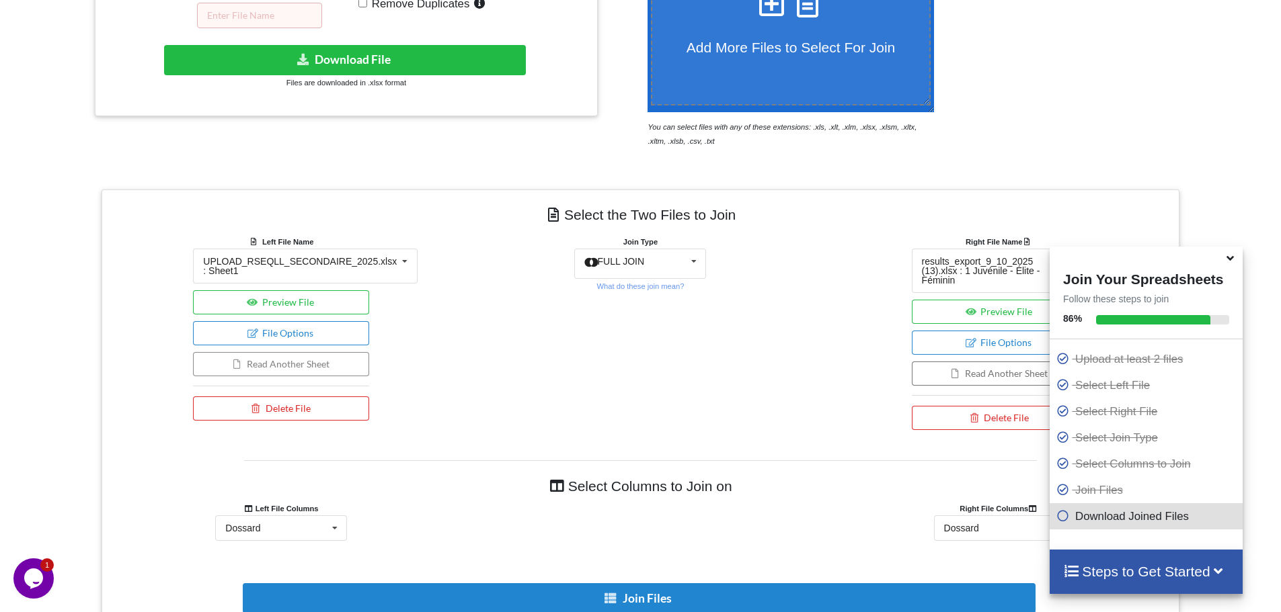
click at [320, 362] on button "Read Another Sheet" at bounding box center [281, 364] width 176 height 24
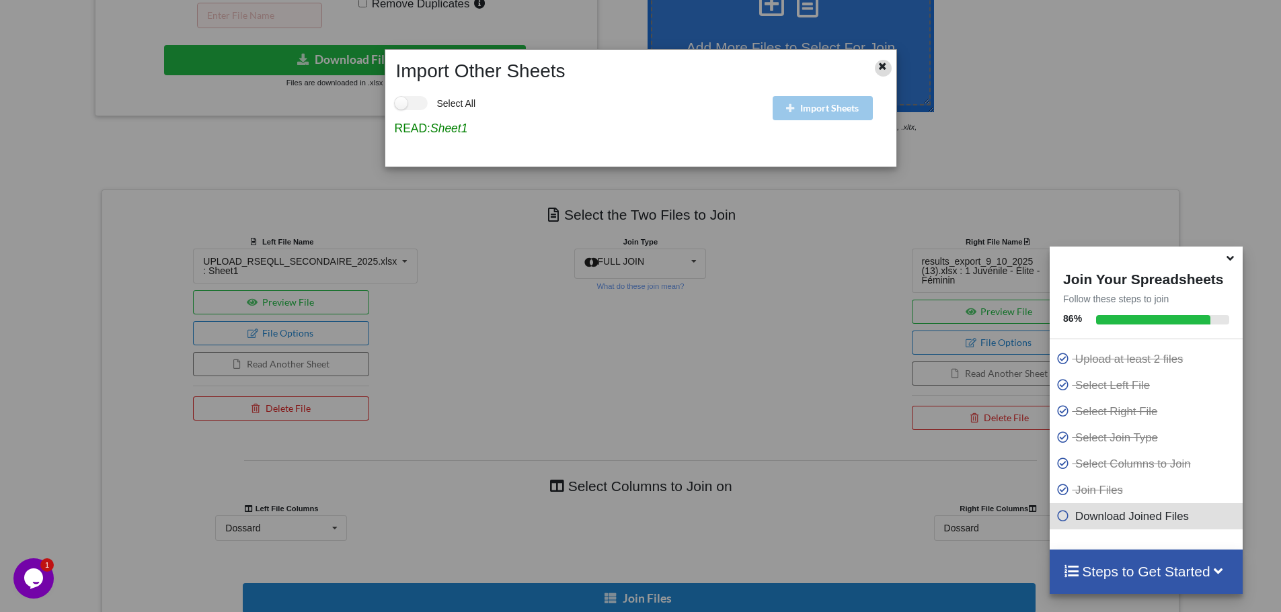
click at [889, 63] on div at bounding box center [883, 68] width 17 height 17
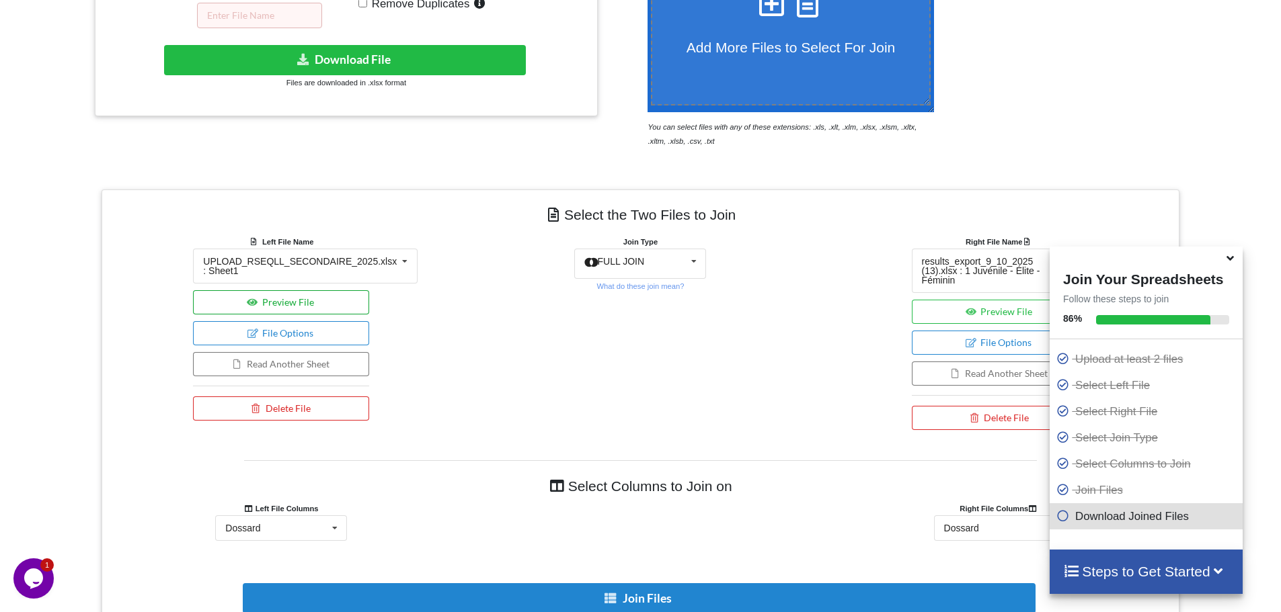
click at [342, 296] on button "Preview File" at bounding box center [281, 302] width 176 height 24
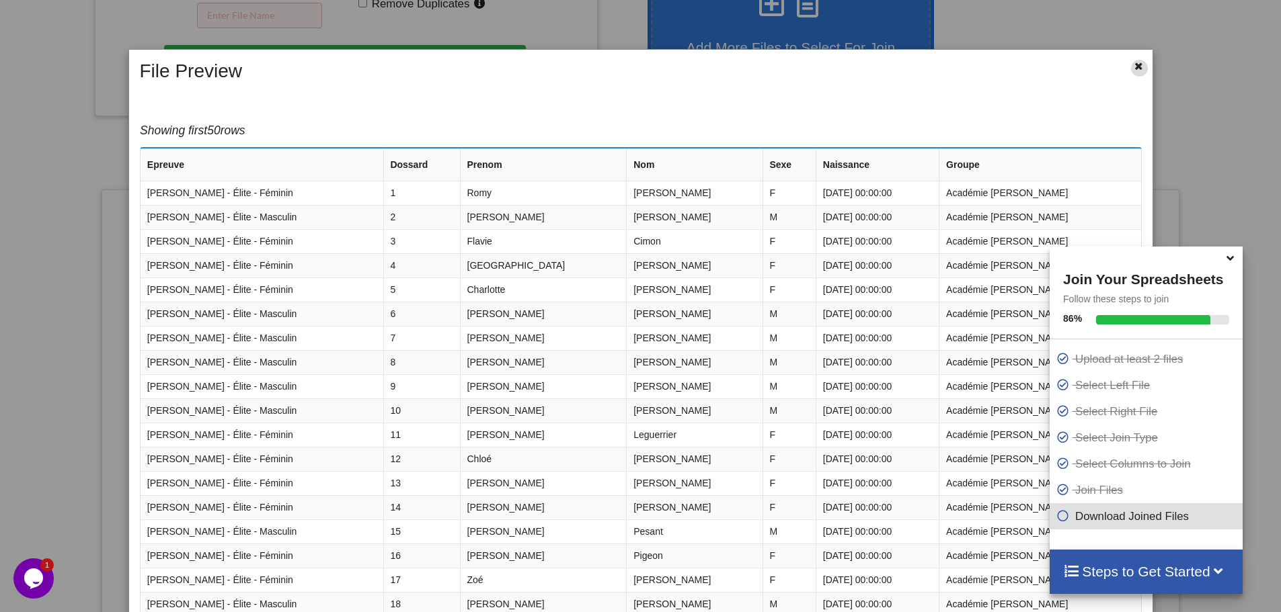
click at [1133, 69] on icon at bounding box center [1138, 64] width 11 height 9
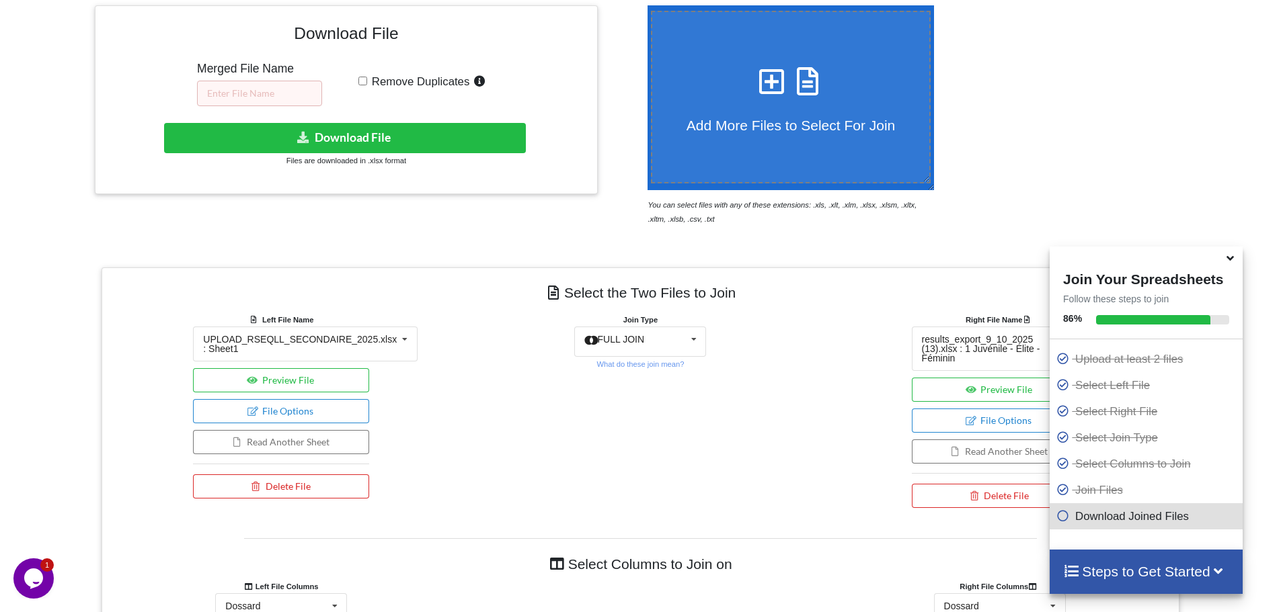
scroll to position [167, 0]
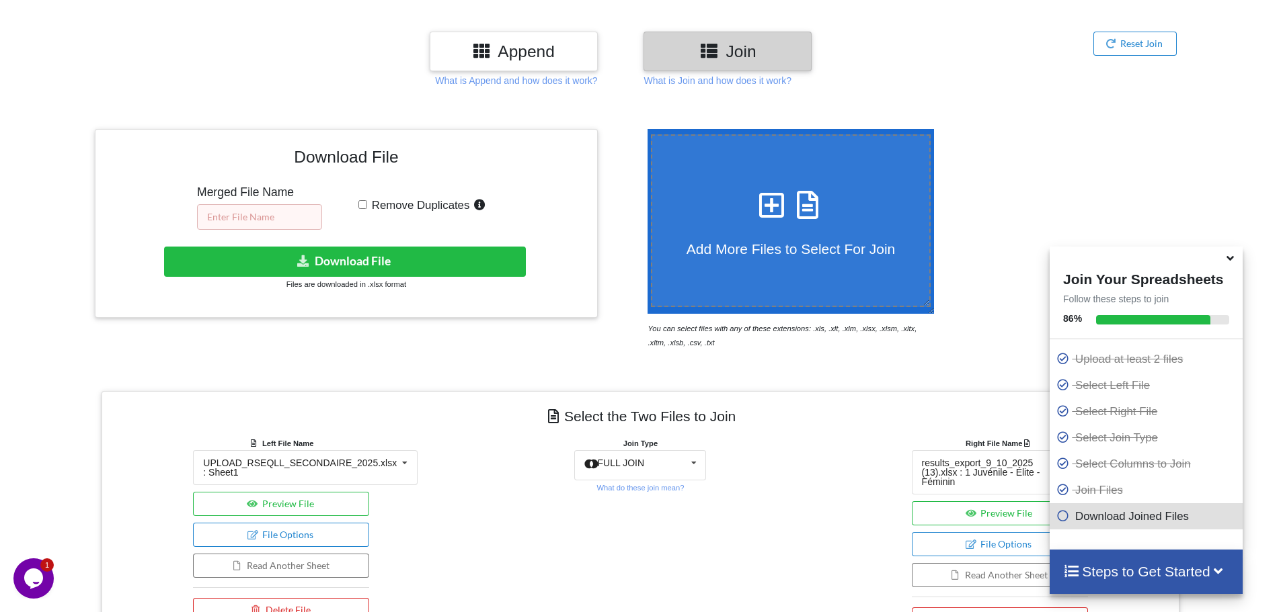
click at [306, 225] on input "text" at bounding box center [259, 217] width 125 height 26
type input "test2"
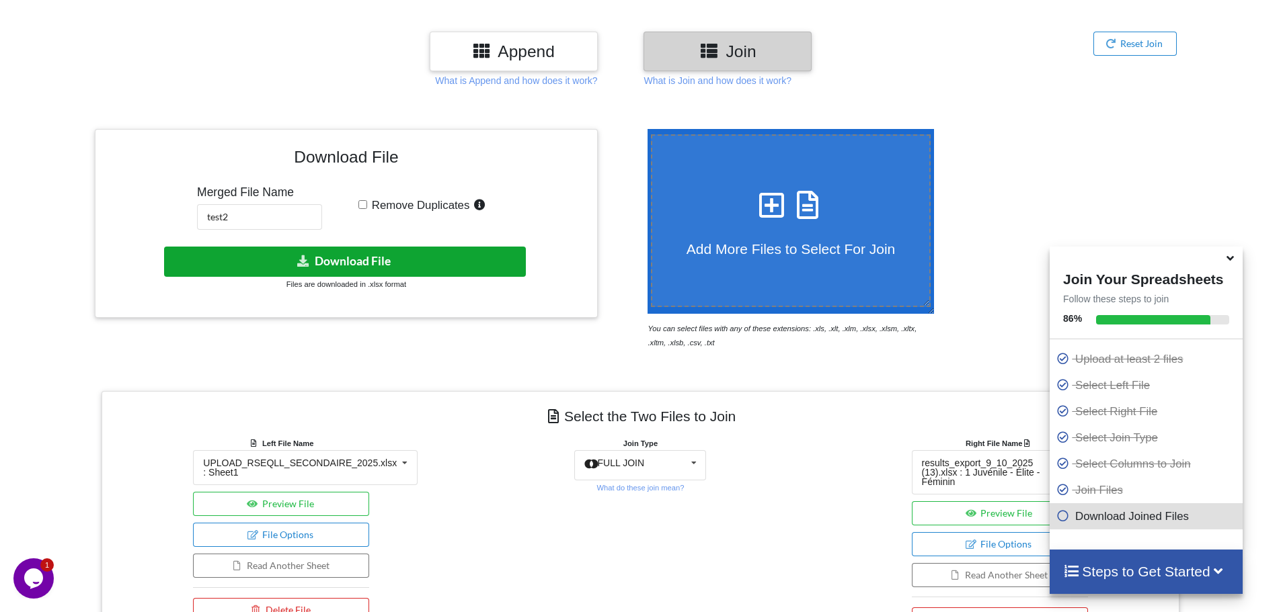
click at [385, 269] on button "Download File" at bounding box center [345, 262] width 362 height 30
